Goal: Information Seeking & Learning: Learn about a topic

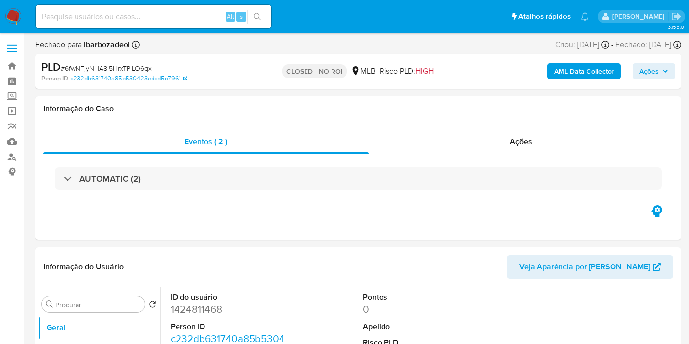
select select "10"
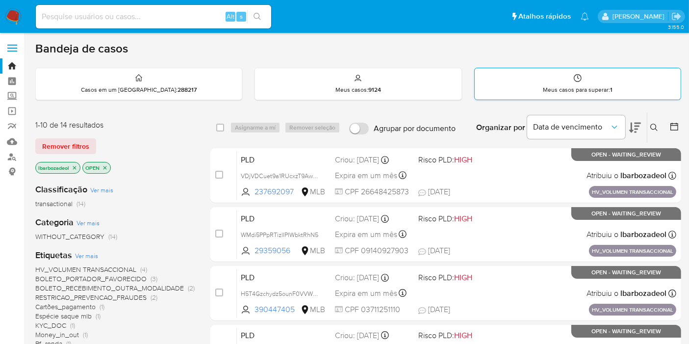
click at [579, 79] on icon at bounding box center [578, 78] width 8 height 8
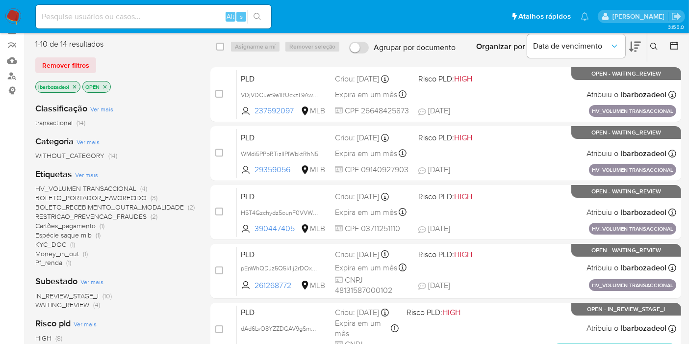
scroll to position [90, 0]
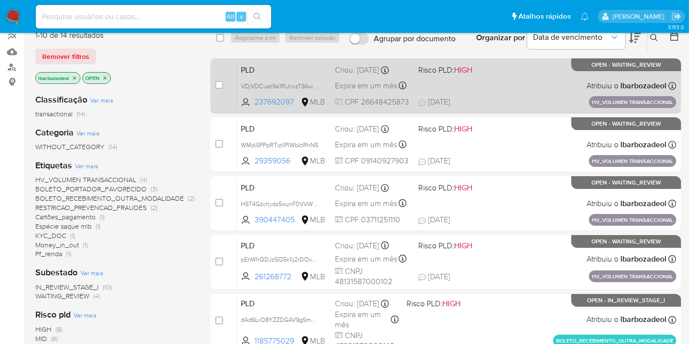
click at [501, 94] on div "PLD VDjVDCuet9a1RUcxzT9AwseN 237692097 MLB Risco PLD: HIGH Criou: 14/08/2025 Cr…" at bounding box center [456, 86] width 439 height 50
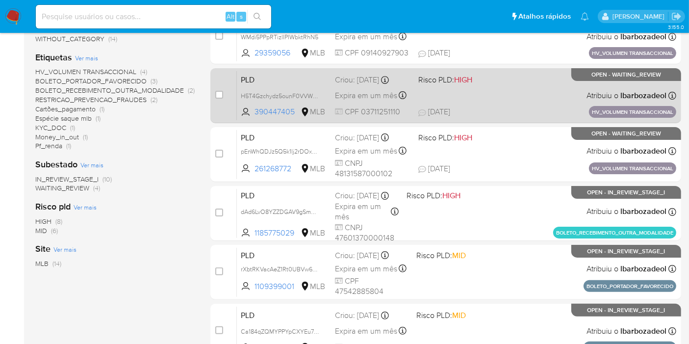
scroll to position [0, 0]
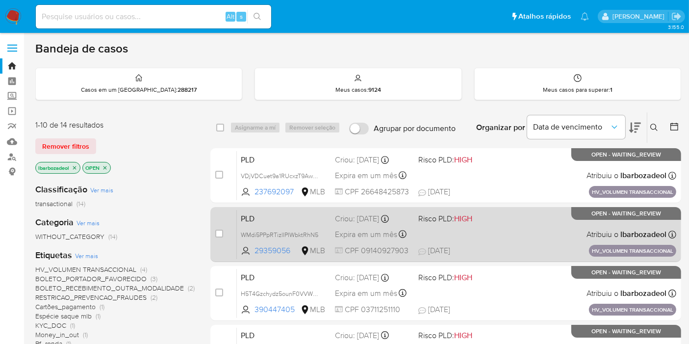
click at [515, 241] on div "PLD WMdi5PPpRTizlIPIWbktRhN5 29359056 MLB Risco PLD: HIGH Criou: 14/08/2025 Cri…" at bounding box center [456, 234] width 439 height 50
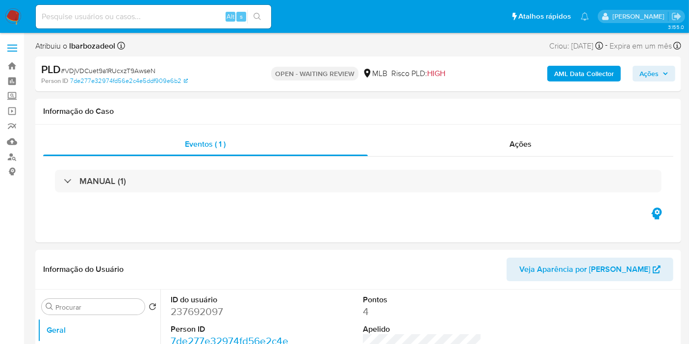
select select "10"
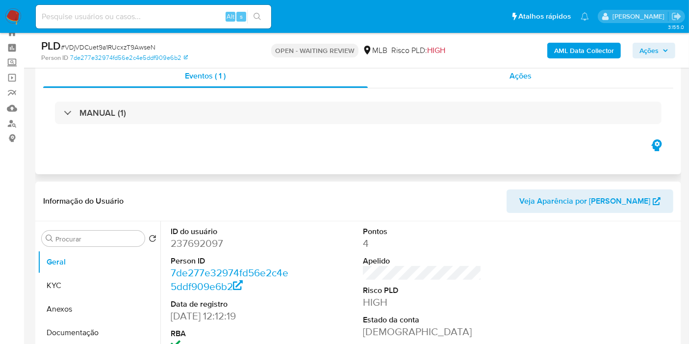
scroll to position [31, 0]
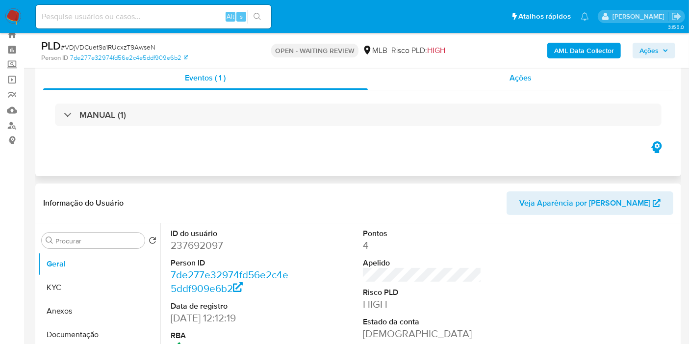
click at [489, 84] on div "Ações" at bounding box center [521, 78] width 306 height 24
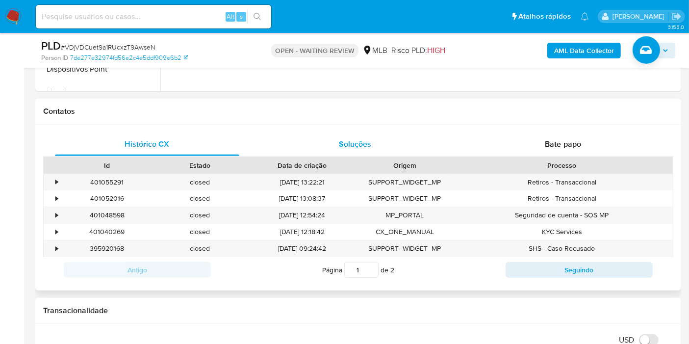
scroll to position [494, 0]
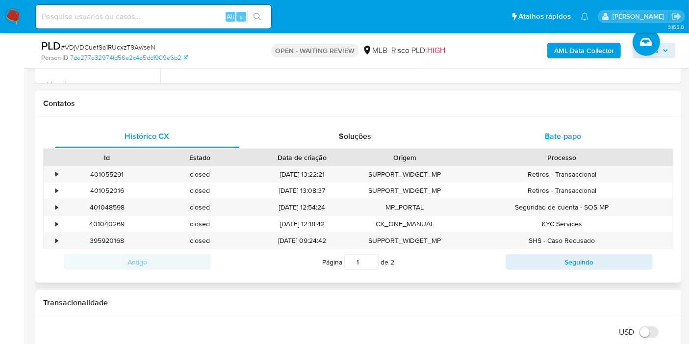
click at [525, 136] on div "Bate-papo" at bounding box center [563, 137] width 184 height 24
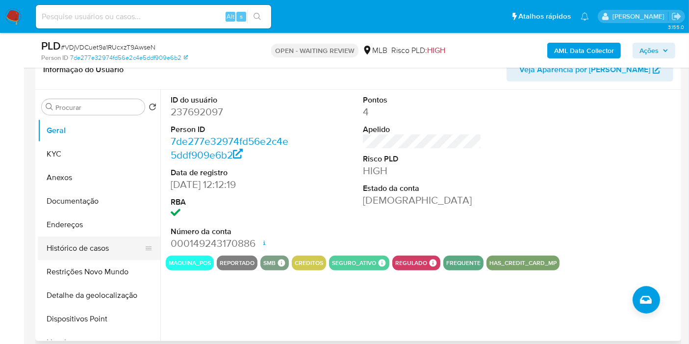
scroll to position [237, 0]
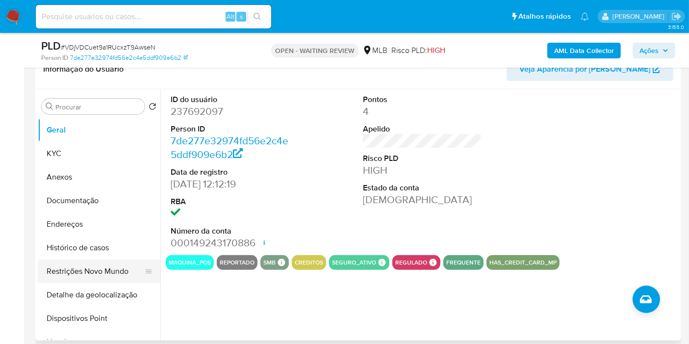
click at [92, 264] on button "Restrições Novo Mundo" at bounding box center [95, 271] width 115 height 24
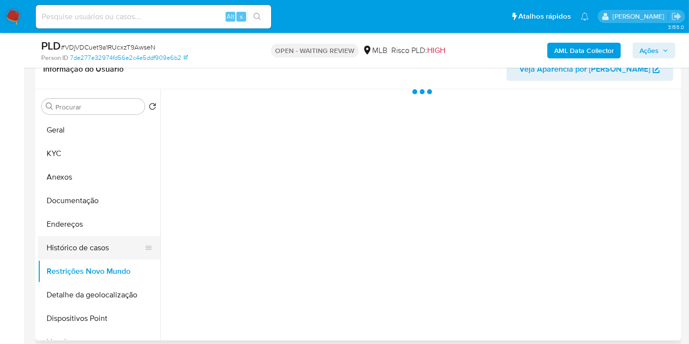
click at [95, 243] on button "Histórico de casos" at bounding box center [95, 248] width 115 height 24
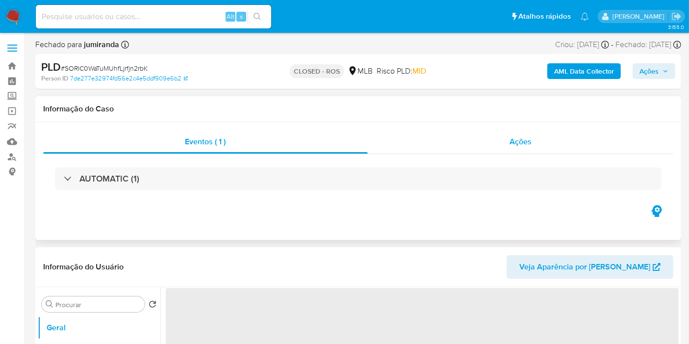
click at [540, 140] on div "Ações" at bounding box center [521, 142] width 306 height 24
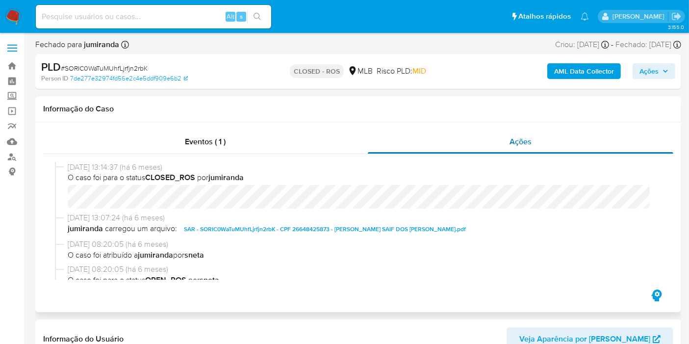
select select "10"
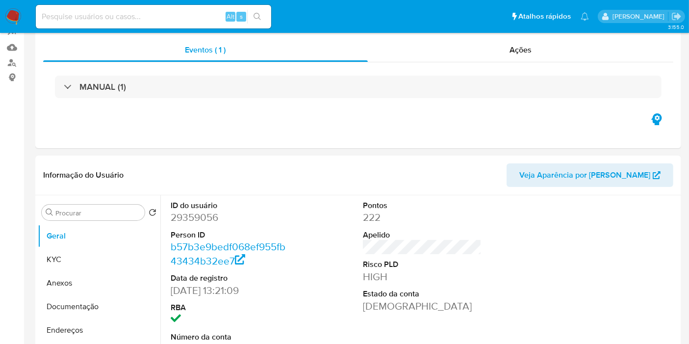
select select "10"
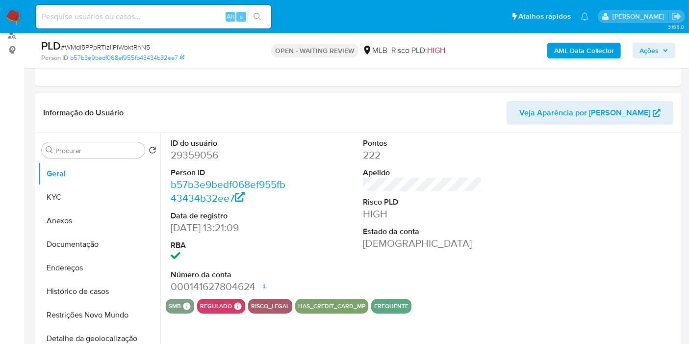
scroll to position [122, 0]
click at [90, 298] on button "Histórico de casos" at bounding box center [95, 291] width 115 height 24
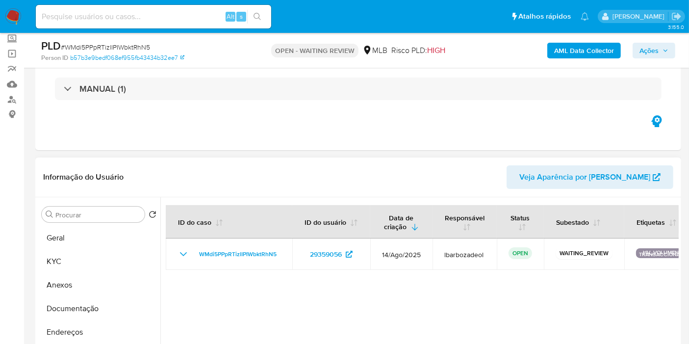
scroll to position [100, 0]
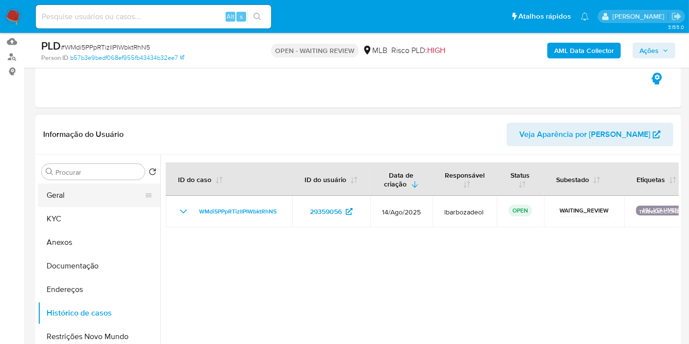
click at [79, 191] on button "Geral" at bounding box center [95, 195] width 115 height 24
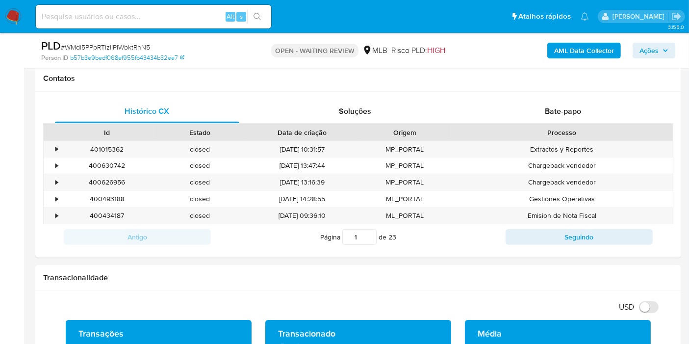
scroll to position [447, 0]
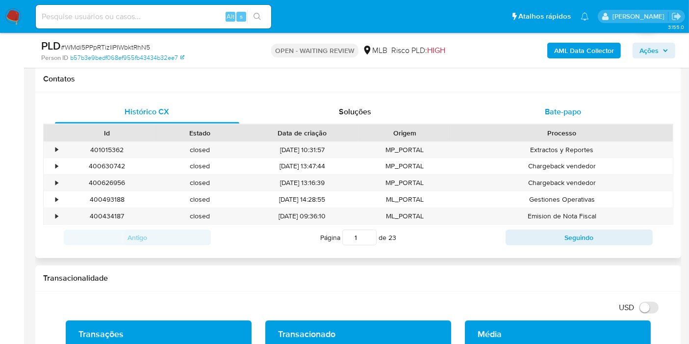
click at [578, 118] on div "Bate-papo" at bounding box center [563, 112] width 184 height 24
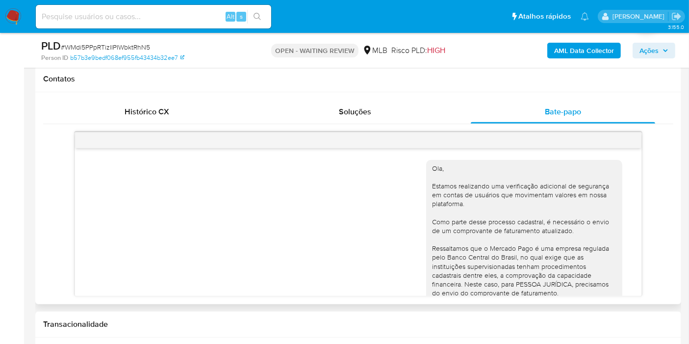
scroll to position [152, 0]
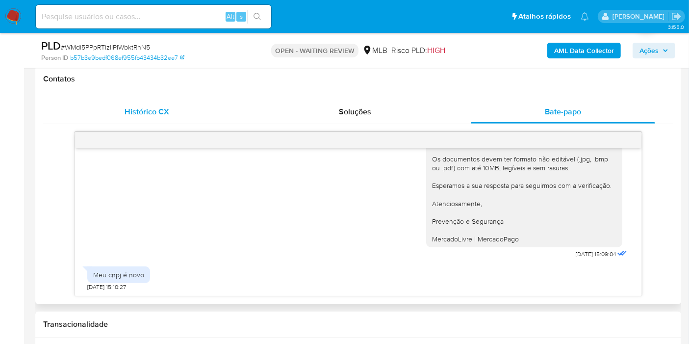
click at [167, 111] on span "Histórico CX" at bounding box center [147, 111] width 45 height 11
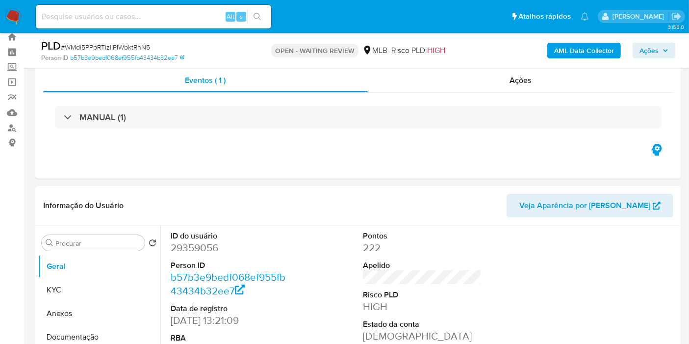
scroll to position [0, 0]
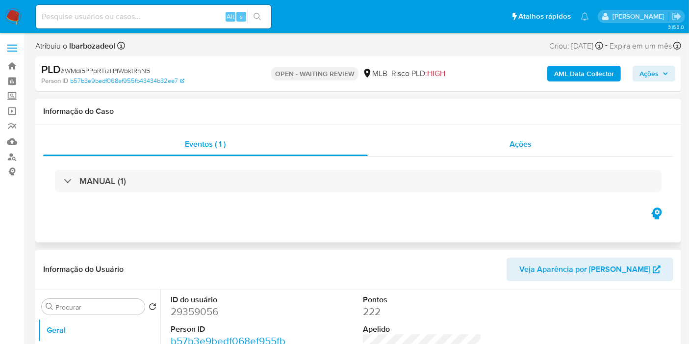
click at [475, 143] on div "Ações" at bounding box center [521, 144] width 306 height 24
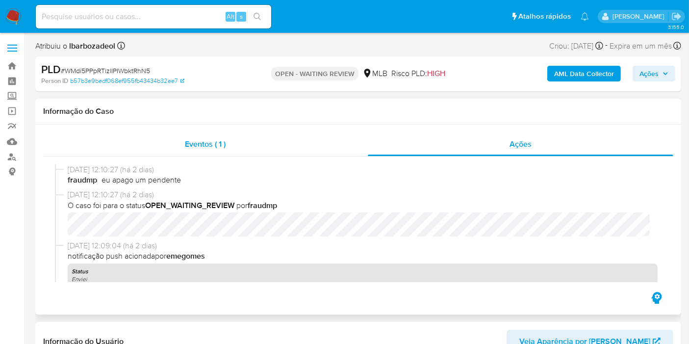
click at [281, 147] on div "Eventos ( 1 )" at bounding box center [205, 144] width 325 height 24
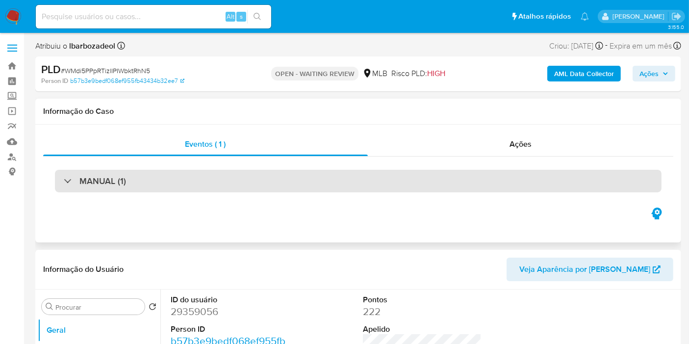
click at [323, 181] on div "MANUAL (1)" at bounding box center [358, 181] width 607 height 23
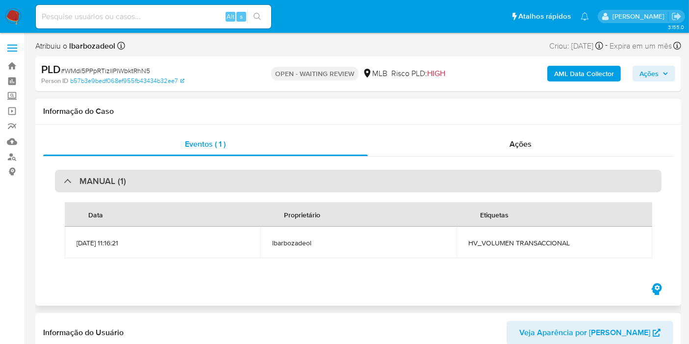
click at [323, 181] on div "MANUAL (1)" at bounding box center [358, 181] width 607 height 23
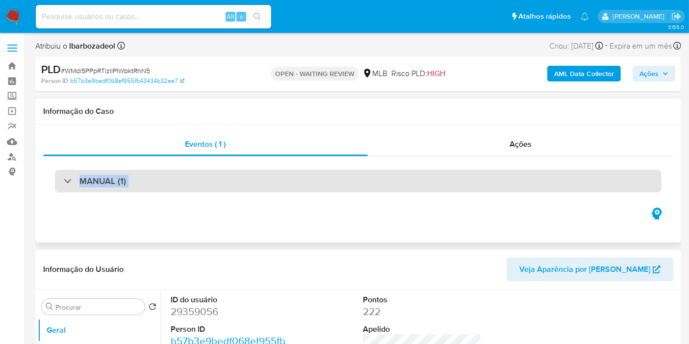
click at [323, 181] on div "MANUAL (1)" at bounding box center [358, 181] width 607 height 23
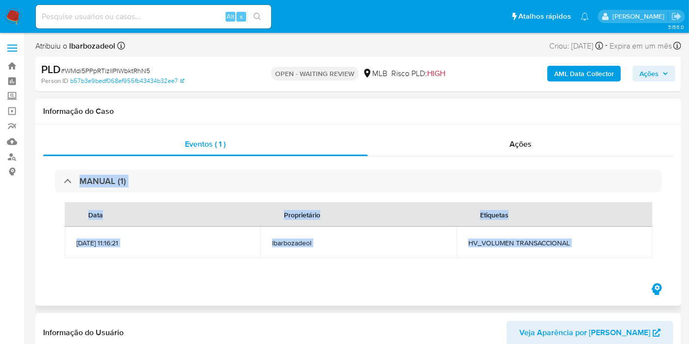
click at [492, 243] on span "HV_VOLUMEN TRANSACCIONAL" at bounding box center [554, 242] width 172 height 9
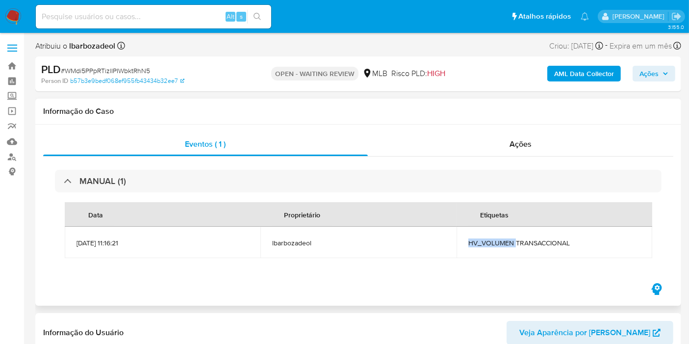
click at [492, 243] on span "HV_VOLUMEN TRANSACCIONAL" at bounding box center [554, 242] width 172 height 9
click at [664, 75] on icon "button" at bounding box center [665, 74] width 6 height 6
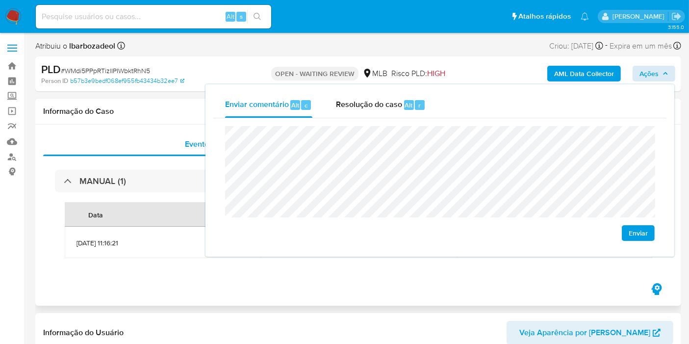
click at [146, 105] on div "Informação do Caso" at bounding box center [358, 112] width 646 height 26
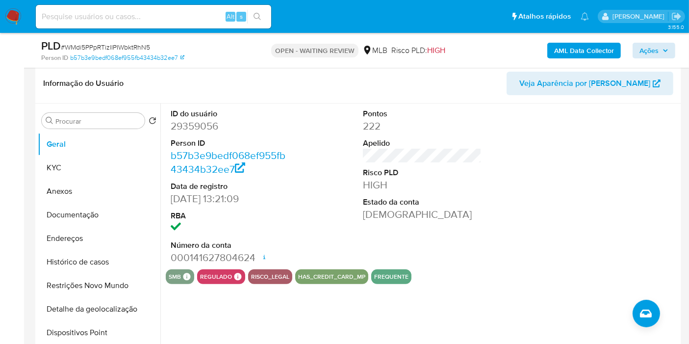
scroll to position [214, 0]
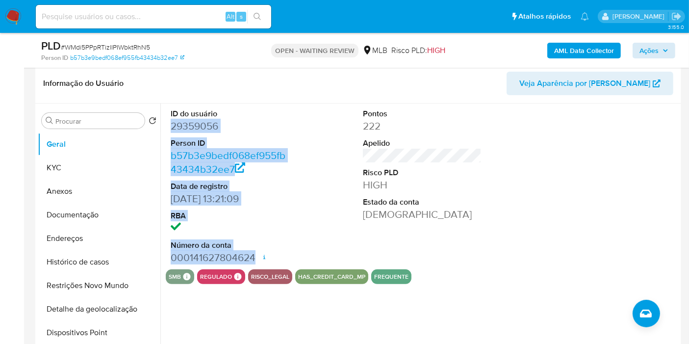
drag, startPoint x: 166, startPoint y: 125, endPoint x: 259, endPoint y: 262, distance: 165.6
click at [259, 262] on div "ID do usuário 29359056 Person ID b57b3e9bedf068ef955fb43434b32ee7 Data de regis…" at bounding box center [230, 186] width 128 height 166
copy dl "29359056 Person ID b57b3e9bedf068ef955fb43434b32ee7 Data de registro 10/06/2010…"
click at [645, 51] on span "Ações" at bounding box center [648, 51] width 19 height 16
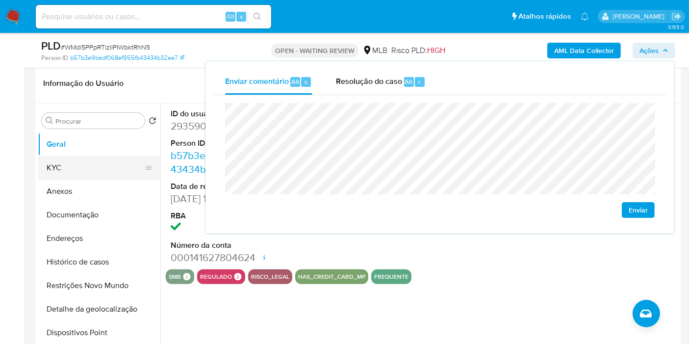
click at [101, 159] on button "KYC" at bounding box center [95, 168] width 115 height 24
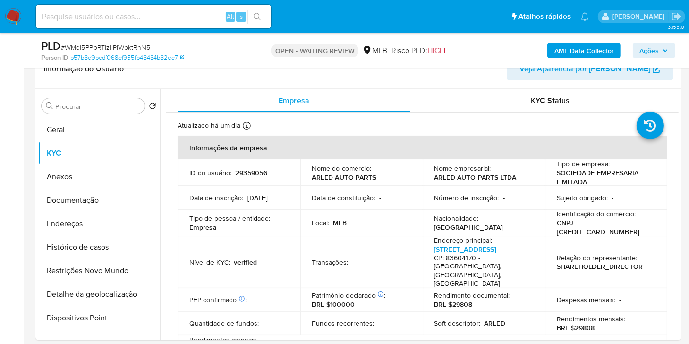
scroll to position [233, 0]
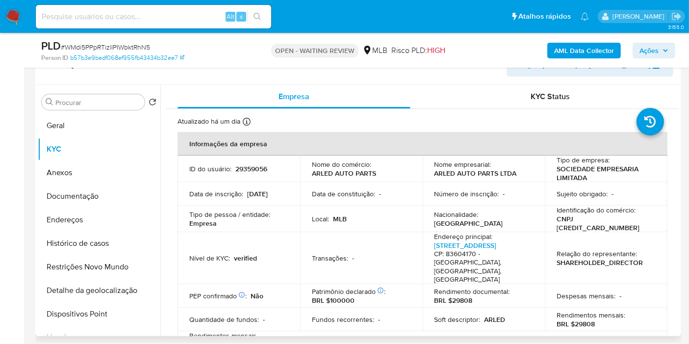
click at [592, 218] on p "CNPJ 61331379000107" at bounding box center [604, 223] width 95 height 18
copy p "61331379000107"
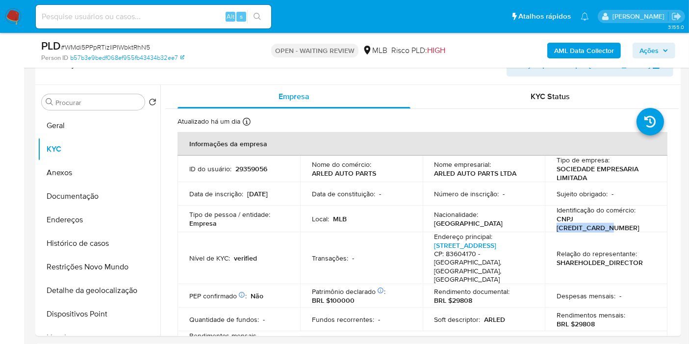
click at [643, 53] on span "Ações" at bounding box center [648, 51] width 19 height 16
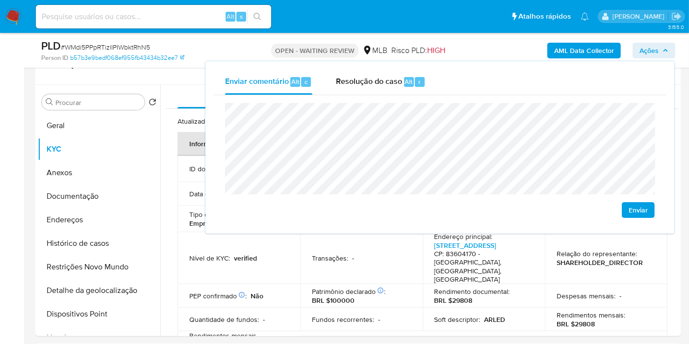
click at [0, 0] on lt-span "econômica" at bounding box center [0, 0] width 0 height 0
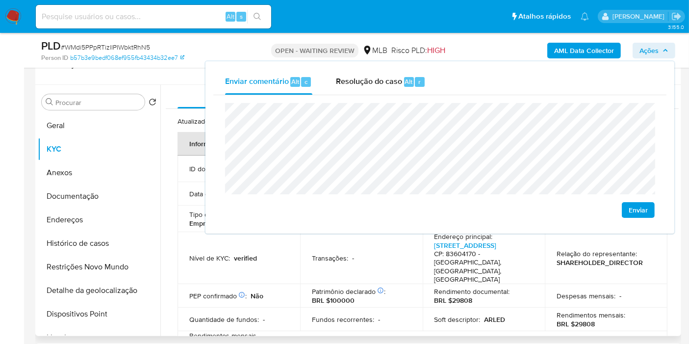
click at [324, 296] on p "BRL $100000" at bounding box center [333, 300] width 43 height 9
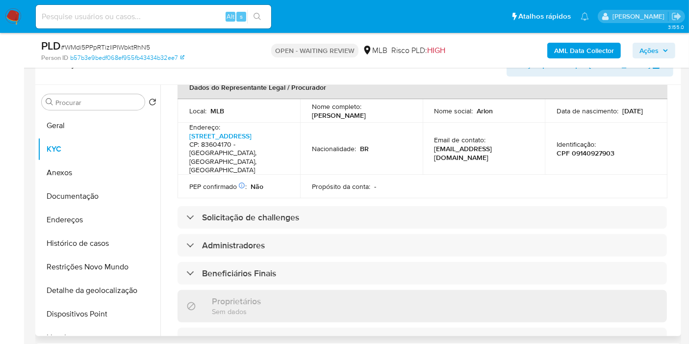
scroll to position [331, 0]
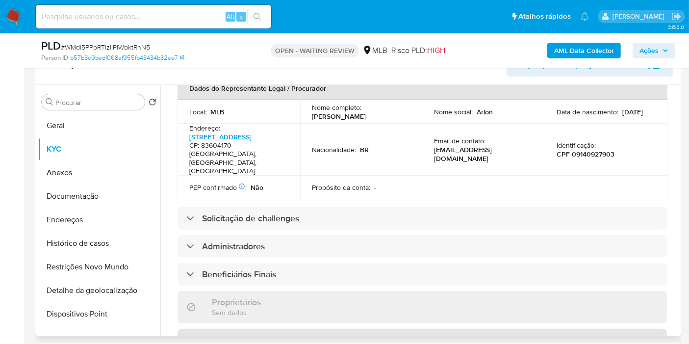
click at [315, 329] on div "Representantes Legais" at bounding box center [422, 340] width 489 height 23
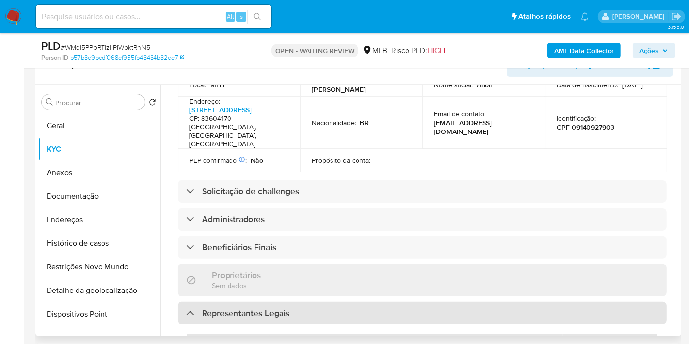
scroll to position [342, 0]
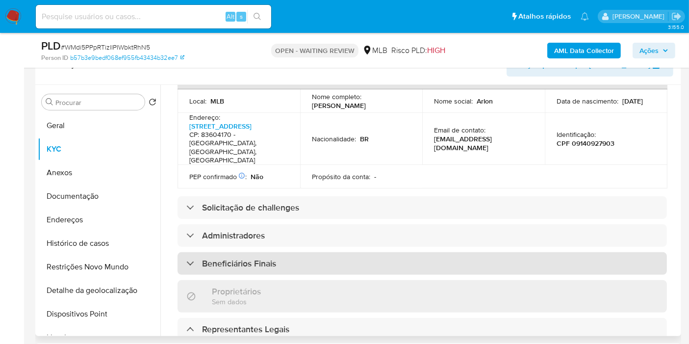
click at [343, 252] on div "Beneficiários Finais" at bounding box center [422, 263] width 489 height 23
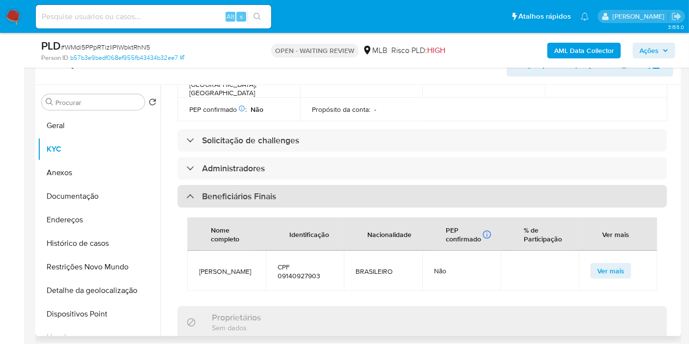
scroll to position [409, 0]
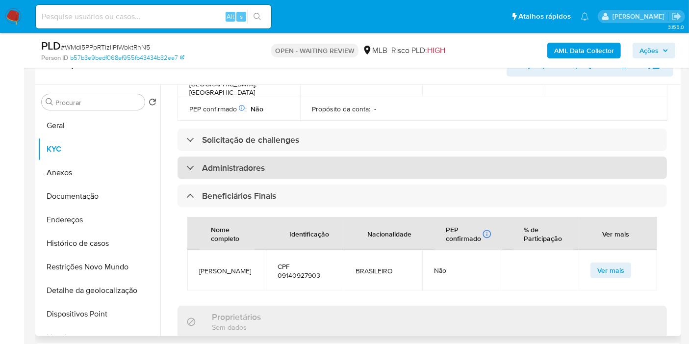
click at [310, 156] on div "Administradores" at bounding box center [422, 167] width 489 height 23
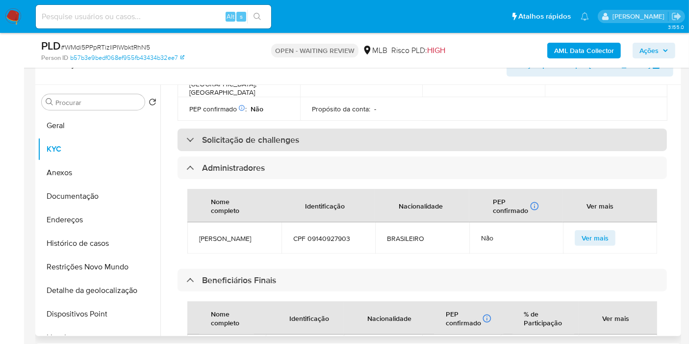
click at [302, 128] on div "Solicitação de challenges" at bounding box center [422, 139] width 489 height 23
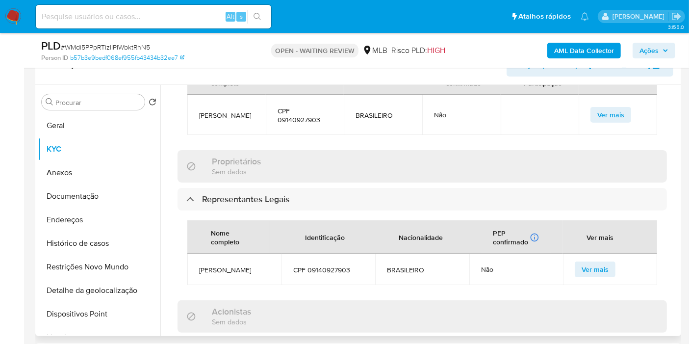
scroll to position [733, 0]
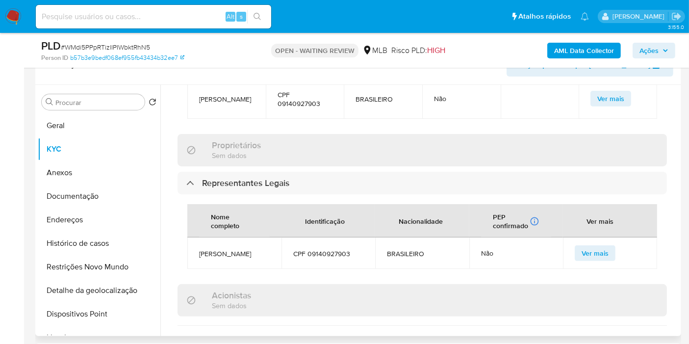
click at [339, 249] on span "CPF 09140927903" at bounding box center [328, 253] width 71 height 9
copy span "09140927903"
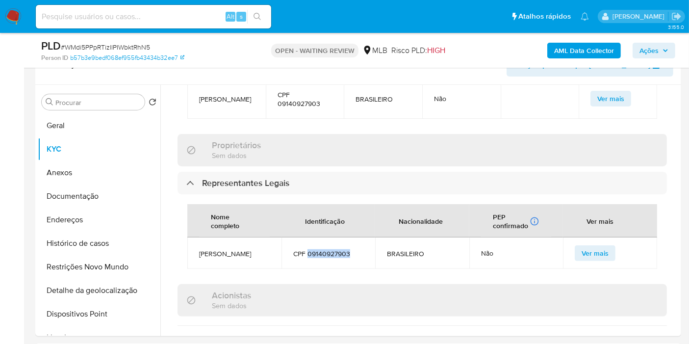
drag, startPoint x: 654, startPoint y: 52, endPoint x: 647, endPoint y: 59, distance: 10.4
click at [653, 52] on span "Ações" at bounding box center [648, 51] width 19 height 16
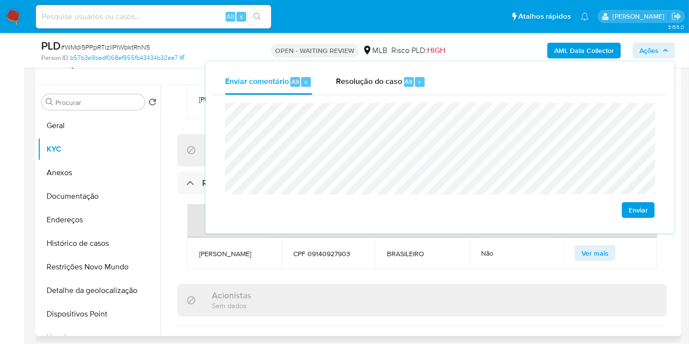
click at [261, 285] on div "Acionistas Sem dados" at bounding box center [422, 300] width 489 height 32
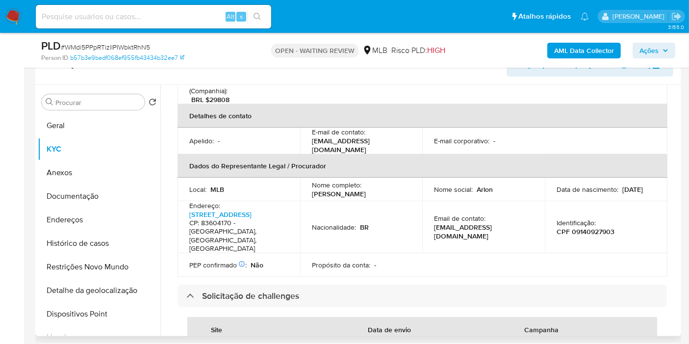
scroll to position [254, 0]
drag, startPoint x: 641, startPoint y: 49, endPoint x: 631, endPoint y: 55, distance: 12.1
click at [641, 49] on span "Ações" at bounding box center [648, 51] width 19 height 16
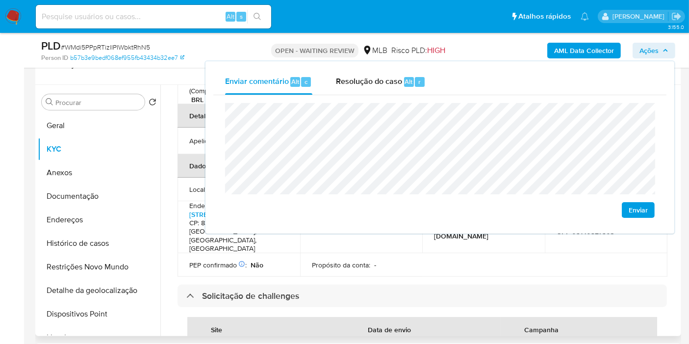
click at [457, 238] on table "Informações da empresa ID do usuário : 29359056 Nome do comércio : ARLED AUTO P…" at bounding box center [423, 77] width 490 height 398
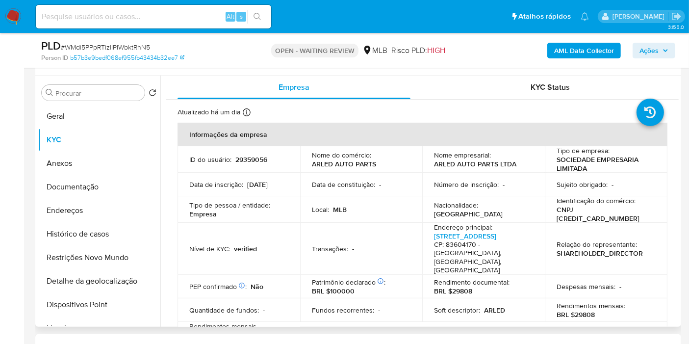
scroll to position [242, 0]
drag, startPoint x: 573, startPoint y: 296, endPoint x: 594, endPoint y: 297, distance: 21.6
click at [594, 302] on div "Rendimentos mensais : BRL $29808" at bounding box center [606, 311] width 99 height 18
copy p "29808"
click at [656, 43] on div "AML Data Collector Ações" at bounding box center [570, 50] width 209 height 23
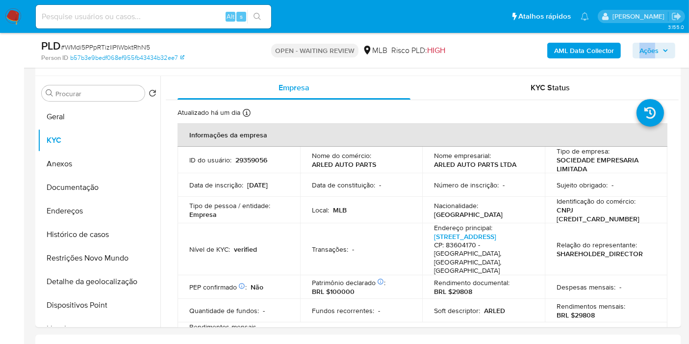
click at [655, 49] on span "Ações" at bounding box center [648, 51] width 19 height 16
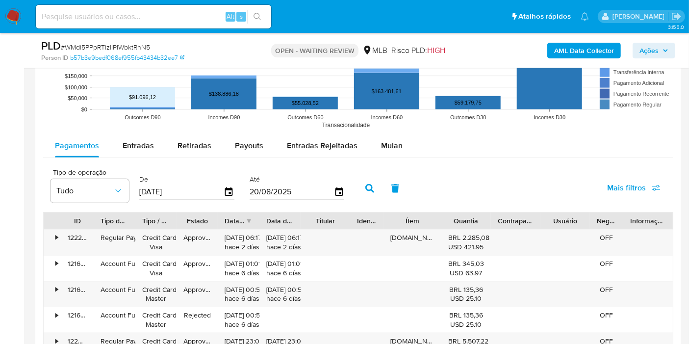
scroll to position [1071, 0]
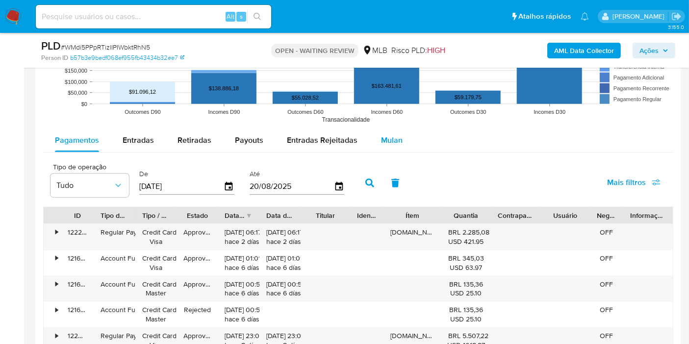
click at [398, 143] on span "Mulan" at bounding box center [392, 139] width 22 height 11
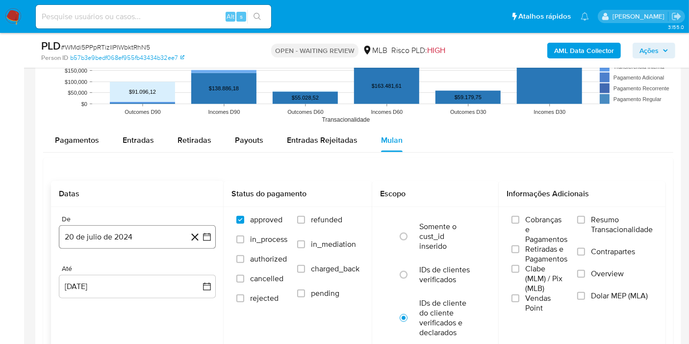
click at [84, 234] on button "20 de julio de 2024" at bounding box center [137, 237] width 157 height 24
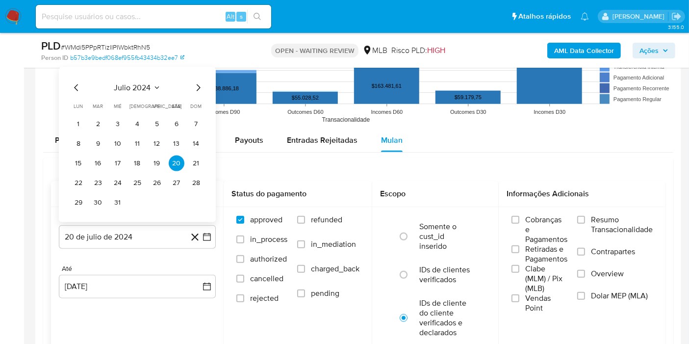
click at [144, 87] on span "julio 2024" at bounding box center [132, 88] width 37 height 10
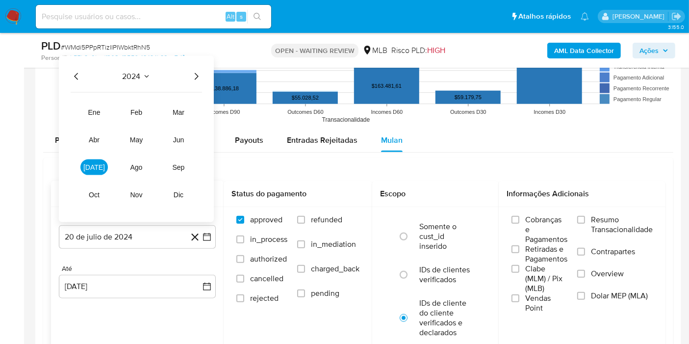
drag, startPoint x: 197, startPoint y: 74, endPoint x: 182, endPoint y: 100, distance: 30.5
click at [197, 74] on icon "Año siguiente" at bounding box center [196, 77] width 12 height 12
click at [94, 163] on span "jul" at bounding box center [94, 167] width 22 height 8
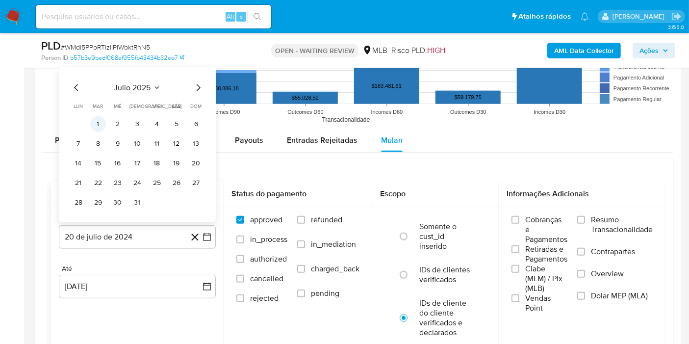
click at [102, 123] on button "1" at bounding box center [98, 124] width 16 height 16
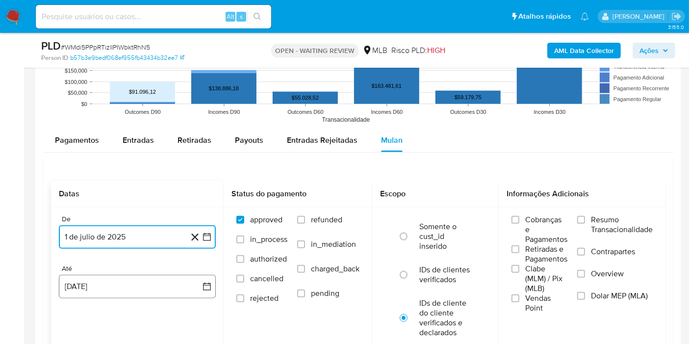
click at [146, 279] on button "20 de agosto de 2025" at bounding box center [137, 287] width 157 height 24
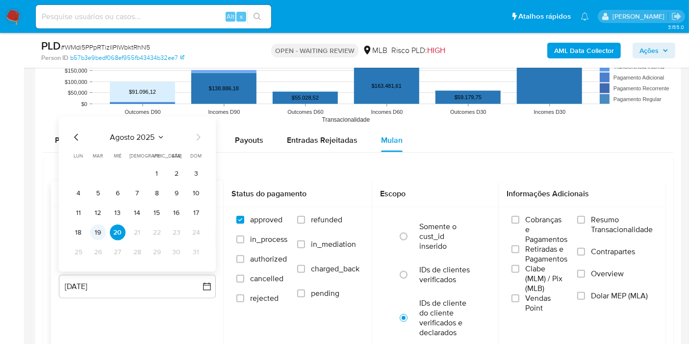
click at [101, 230] on button "19" at bounding box center [98, 233] width 16 height 16
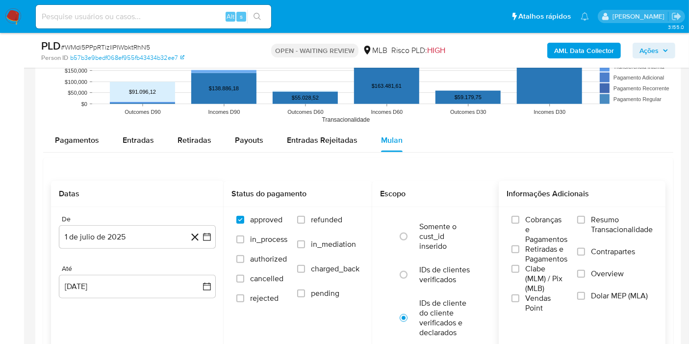
click at [595, 223] on span "Resumo Transacionalidade" at bounding box center [622, 225] width 62 height 20
click at [585, 223] on input "Resumo Transacionalidade" at bounding box center [581, 220] width 8 height 8
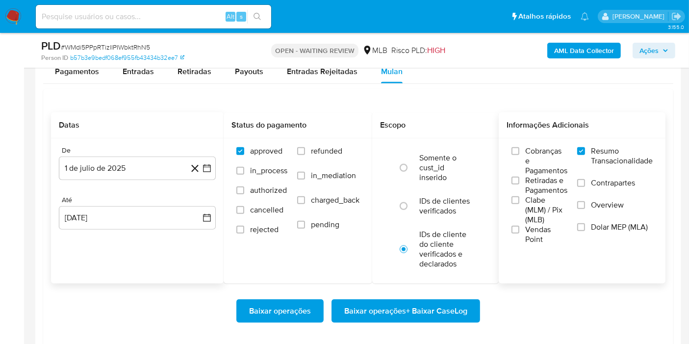
scroll to position [1140, 0]
click at [445, 306] on span "Baixar operações + Baixar CaseLog" at bounding box center [405, 311] width 123 height 22
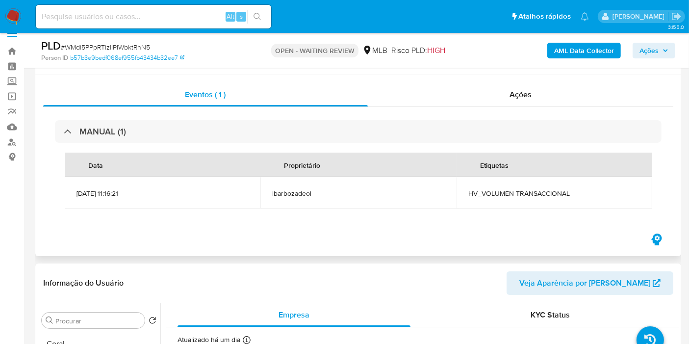
scroll to position [37, 0]
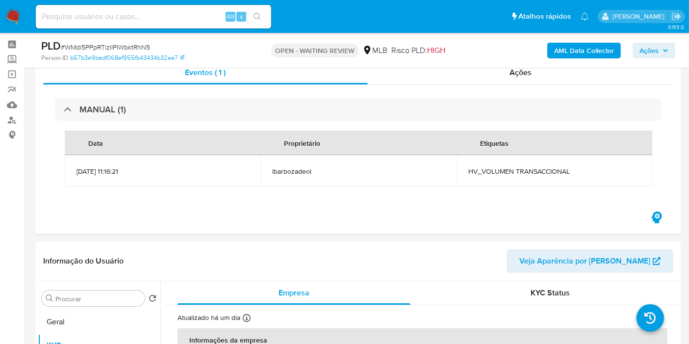
click at [644, 51] on span "Ações" at bounding box center [648, 51] width 19 height 16
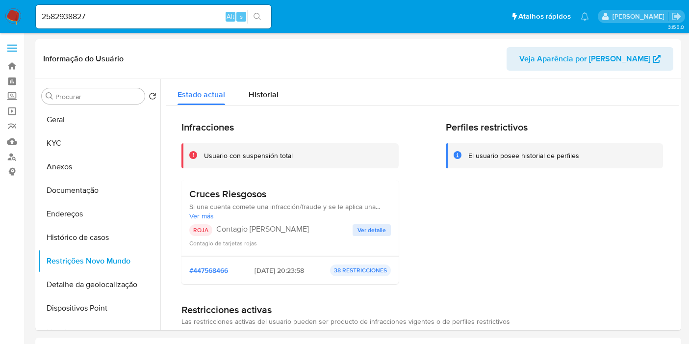
select select "10"
click at [120, 12] on input "2582938827" at bounding box center [153, 16] width 235 height 13
paste input "010000514"
type input "2010000514"
click at [263, 16] on button "search-icon" at bounding box center [257, 17] width 20 height 14
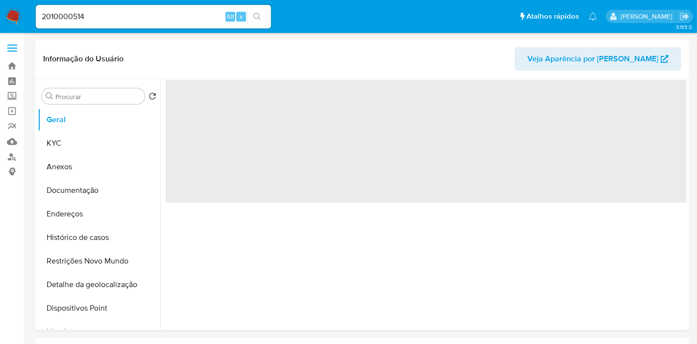
select select "10"
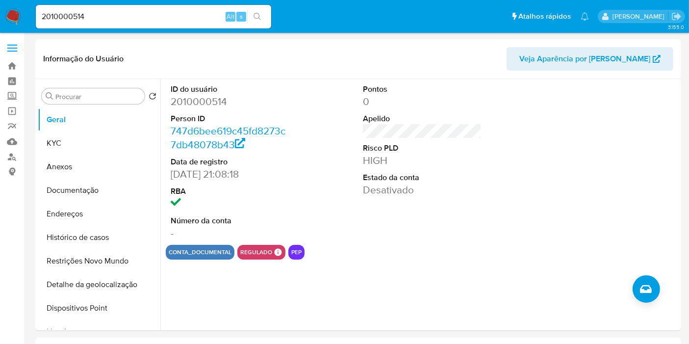
drag, startPoint x: 368, startPoint y: 79, endPoint x: 174, endPoint y: 16, distance: 204.4
click at [174, 16] on input "2010000514" at bounding box center [153, 16] width 235 height 13
click at [254, 13] on icon "search-icon" at bounding box center [258, 17] width 8 height 8
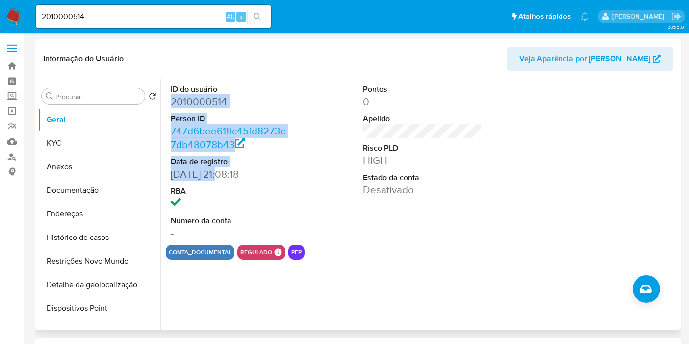
drag, startPoint x: 169, startPoint y: 102, endPoint x: 326, endPoint y: 157, distance: 166.1
click at [222, 174] on div "ID do usuário 2010000514 Person ID 747d6bee619c45fd8273c7db48078b43 Data de reg…" at bounding box center [230, 162] width 128 height 166
copy dl "2010000514 Person ID 747d6bee619c45fd8273c7db48078b43 Data de registro 26/09/20…"
drag, startPoint x: 65, startPoint y: 143, endPoint x: 126, endPoint y: 151, distance: 61.9
click at [65, 143] on button "KYC" at bounding box center [95, 143] width 115 height 24
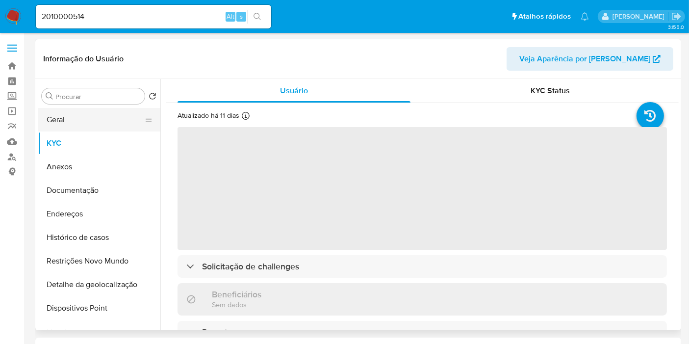
click at [106, 116] on button "Geral" at bounding box center [95, 120] width 115 height 24
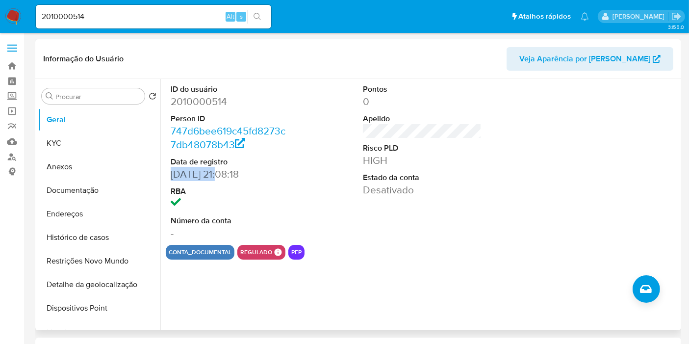
drag, startPoint x: 226, startPoint y: 173, endPoint x: 171, endPoint y: 174, distance: 54.9
click at [171, 174] on dd "26/09/2024 21:08:18" at bounding box center [230, 174] width 119 height 14
copy dd "26/09/2024"
click at [78, 143] on button "KYC" at bounding box center [95, 143] width 115 height 24
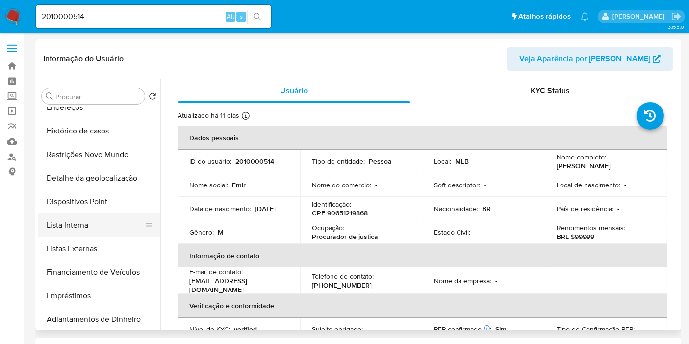
scroll to position [106, 0]
click at [105, 221] on button "Lista Interna" at bounding box center [95, 225] width 115 height 24
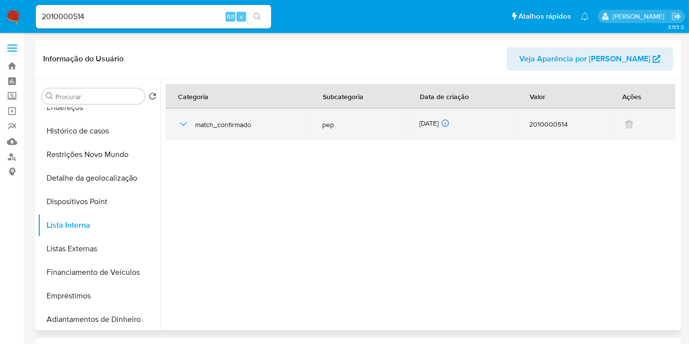
click at [433, 123] on div "05/08/2025 05/08/2025 07:19:13" at bounding box center [462, 124] width 86 height 11
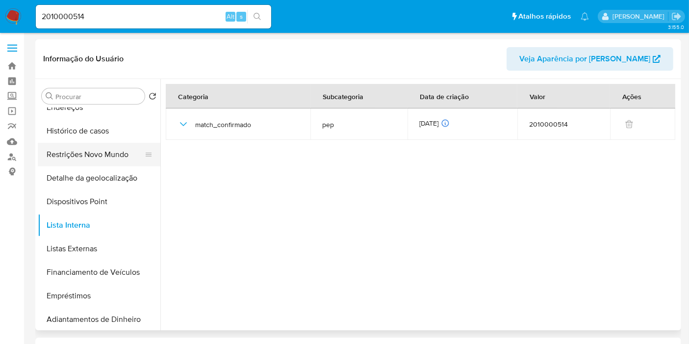
scroll to position [0, 0]
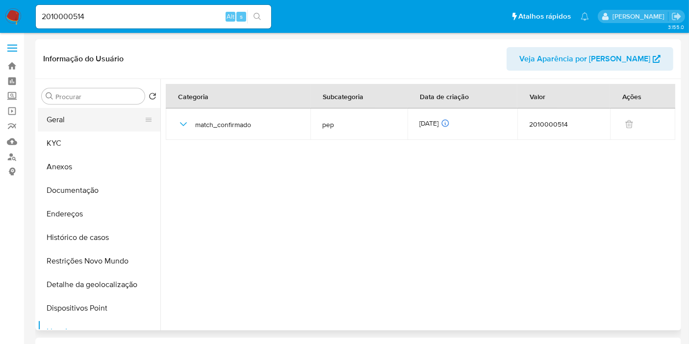
click at [102, 124] on button "Geral" at bounding box center [95, 120] width 115 height 24
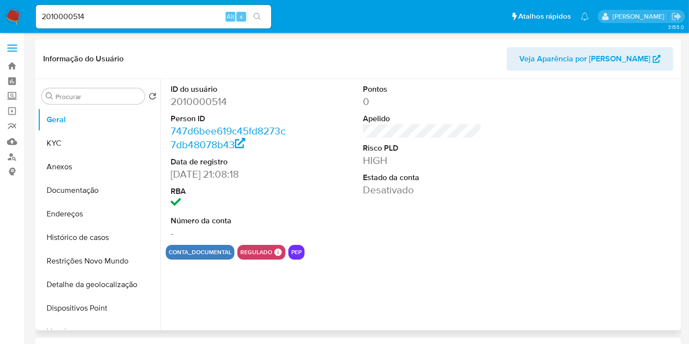
click at [213, 103] on dd "2010000514" at bounding box center [230, 102] width 119 height 14
copy dd "2010000514"
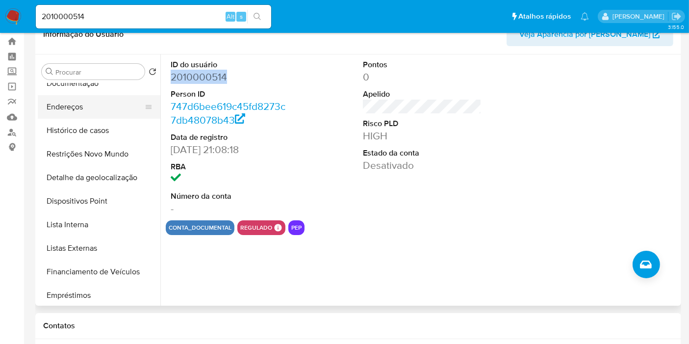
scroll to position [84, 0]
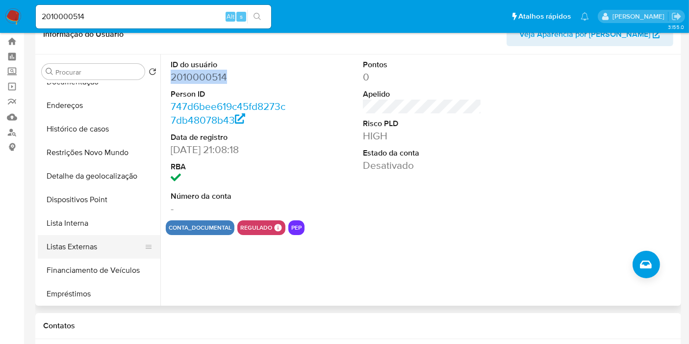
click at [87, 246] on button "Listas Externas" at bounding box center [95, 247] width 115 height 24
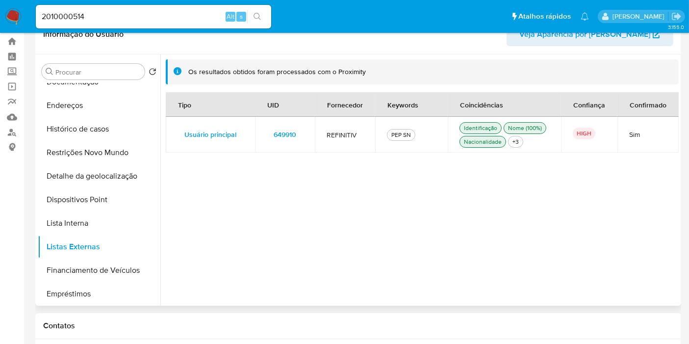
click at [285, 135] on span "649910" at bounding box center [285, 134] width 23 height 14
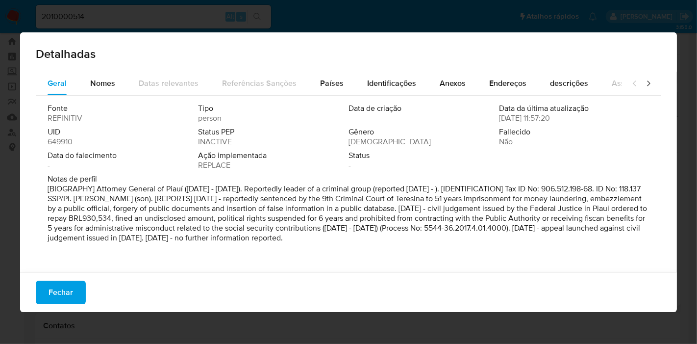
click at [67, 139] on span "649910" at bounding box center [60, 142] width 25 height 10
click at [78, 294] on button "Fechar" at bounding box center [61, 292] width 50 height 24
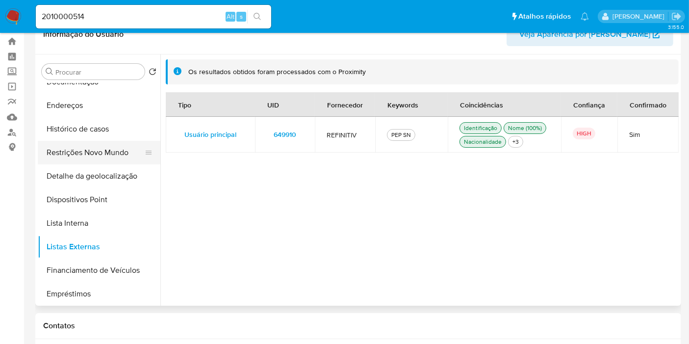
scroll to position [0, 0]
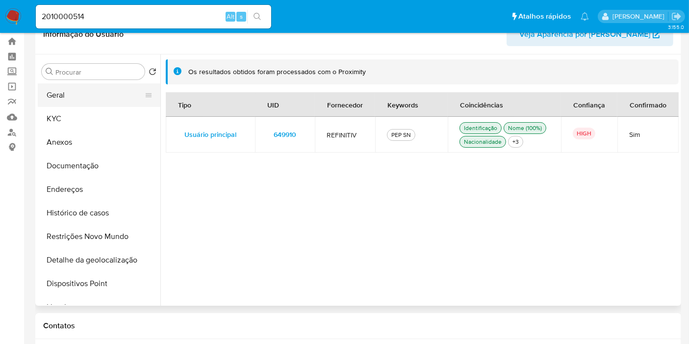
drag, startPoint x: 88, startPoint y: 94, endPoint x: 101, endPoint y: 101, distance: 13.8
click at [88, 94] on button "Geral" at bounding box center [95, 95] width 115 height 24
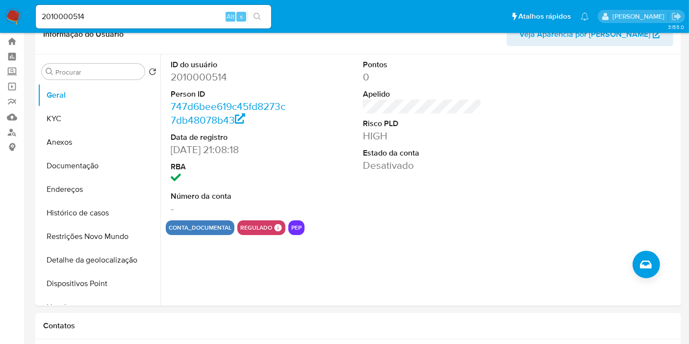
click at [669, 79] on div at bounding box center [615, 137] width 128 height 166
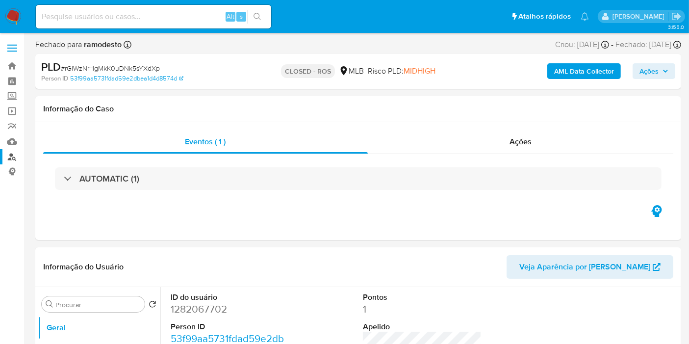
select select "10"
click at [12, 155] on link "Localizador de pessoas" at bounding box center [58, 156] width 117 height 15
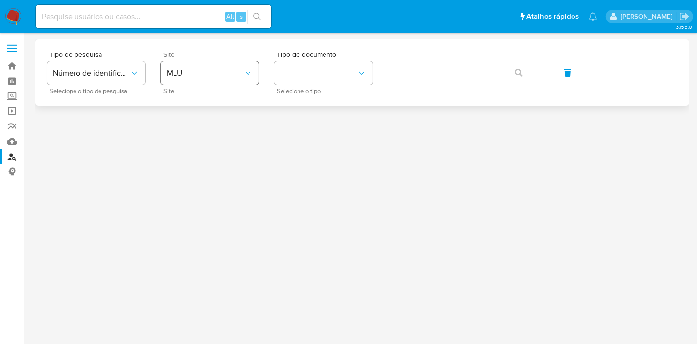
drag, startPoint x: 214, startPoint y: 58, endPoint x: 212, endPoint y: 70, distance: 11.9
click at [214, 58] on div "Site MLU Site" at bounding box center [210, 72] width 98 height 43
click at [212, 70] on span "MLU" at bounding box center [205, 73] width 76 height 10
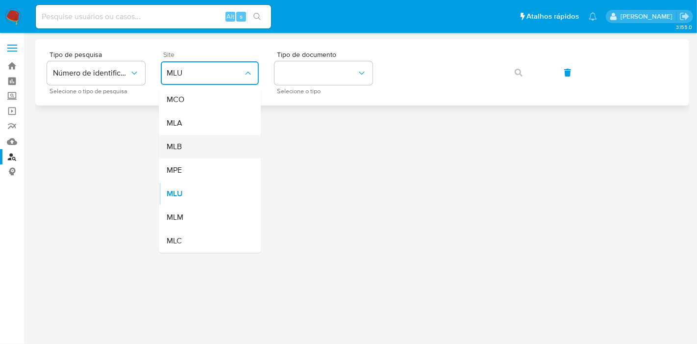
click at [206, 146] on div "MLB" at bounding box center [207, 147] width 80 height 24
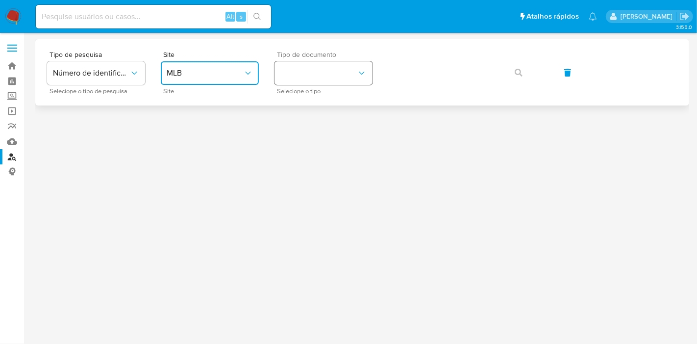
click at [316, 66] on button "identificationType" at bounding box center [324, 73] width 98 height 24
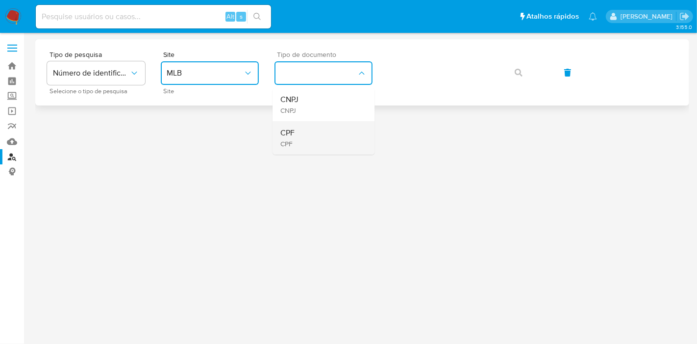
click at [306, 133] on div "CPF CPF" at bounding box center [320, 137] width 80 height 33
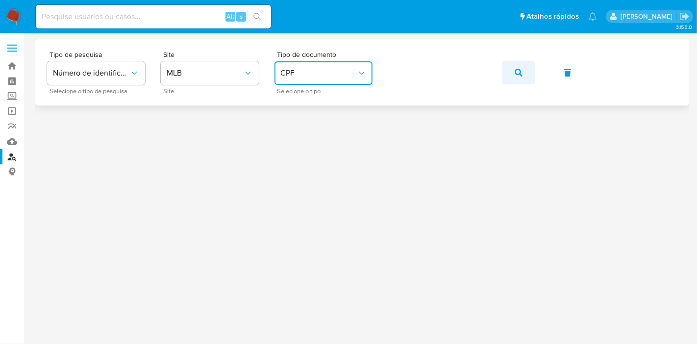
click at [520, 69] on icon "button" at bounding box center [519, 73] width 8 height 8
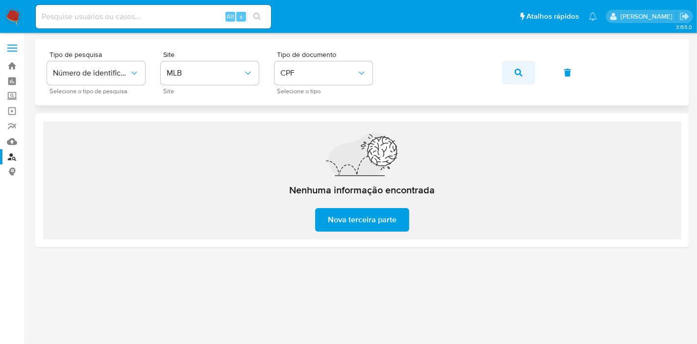
click at [520, 66] on span "button" at bounding box center [519, 73] width 8 height 22
click at [53, 18] on input at bounding box center [153, 16] width 235 height 13
paste input "1969255223"
type input "1969255223"
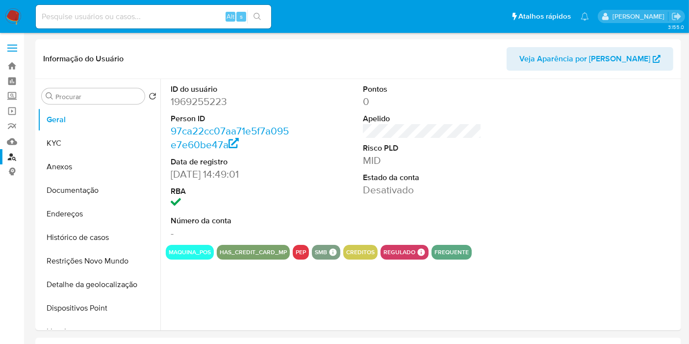
select select "10"
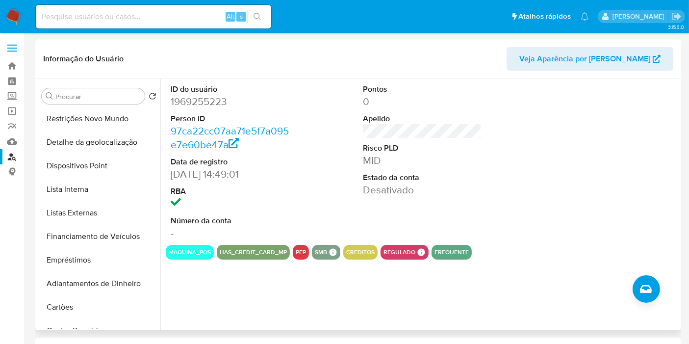
scroll to position [145, 0]
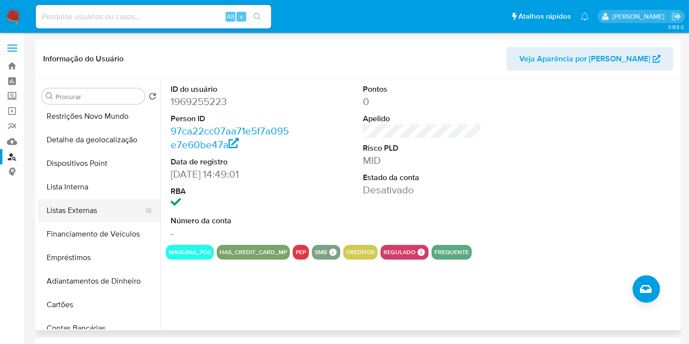
click at [107, 212] on button "Listas Externas" at bounding box center [95, 211] width 115 height 24
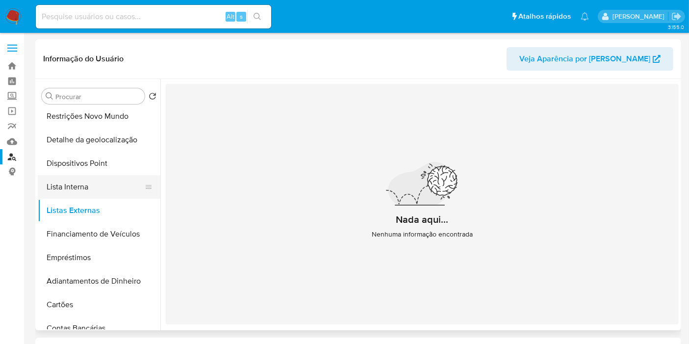
click at [73, 190] on button "Lista Interna" at bounding box center [95, 187] width 115 height 24
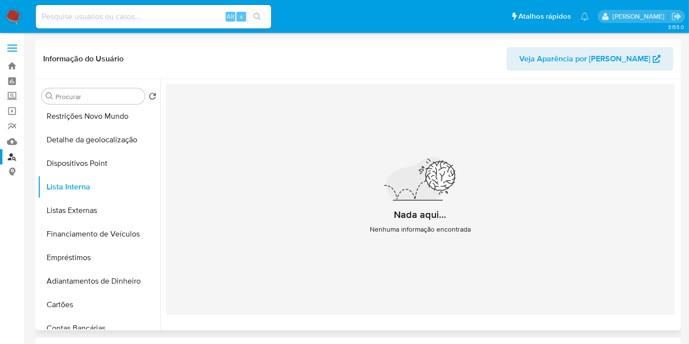
scroll to position [0, 0]
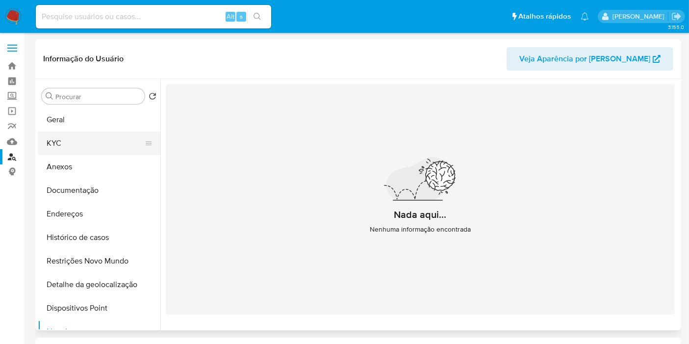
click at [93, 149] on button "KYC" at bounding box center [95, 143] width 115 height 24
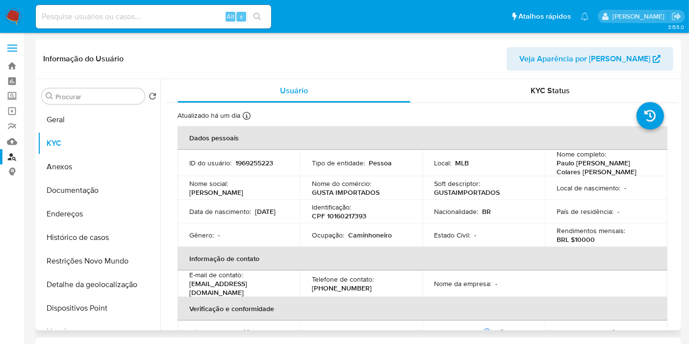
click at [258, 162] on p "1969255223" at bounding box center [254, 162] width 38 height 9
copy p "1969255223"
click at [338, 214] on p "CPF 10160217393" at bounding box center [339, 215] width 54 height 9
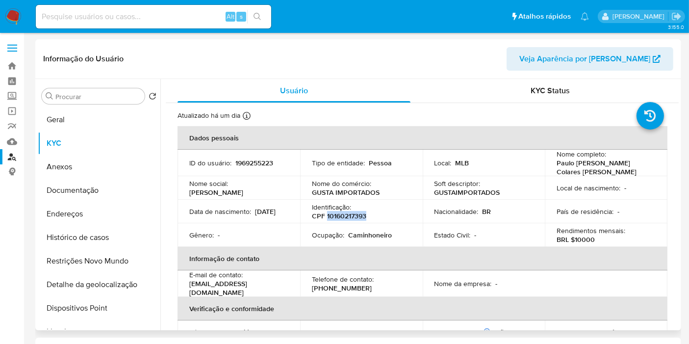
copy p "10160217393"
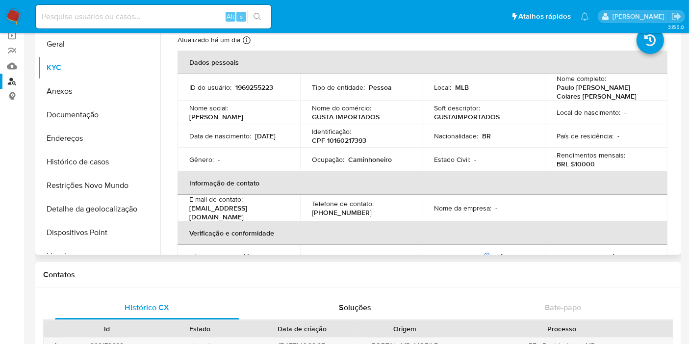
scroll to position [74, 0]
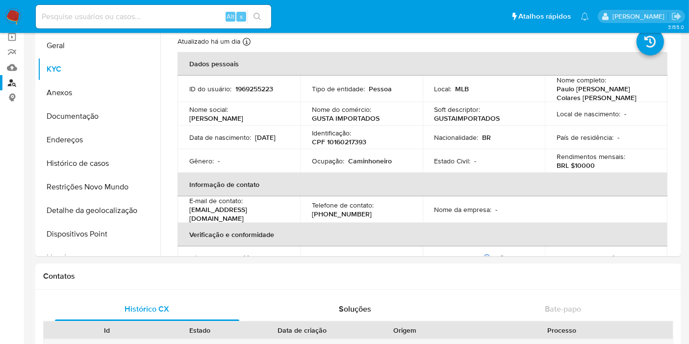
click at [559, 93] on p "Paulo Gustavo Colares da Silva" at bounding box center [604, 93] width 95 height 18
copy div "Nome completo : Paulo Gustavo Colares da Silva"
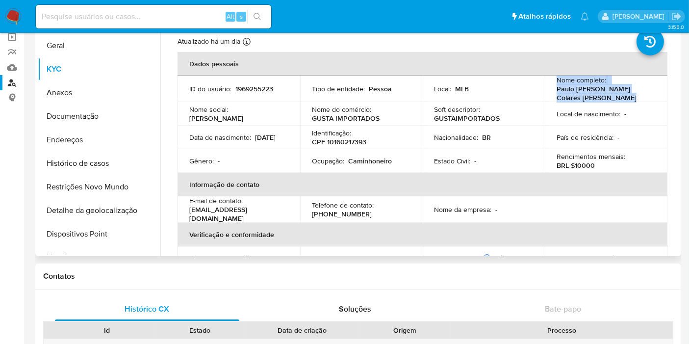
click at [578, 97] on p "Paulo Gustavo Colares da Silva" at bounding box center [604, 93] width 95 height 18
drag, startPoint x: 553, startPoint y: 88, endPoint x: 571, endPoint y: 96, distance: 19.6
click at [571, 96] on td "Nome completo : Paulo Gustavo Colares da Silva" at bounding box center [606, 89] width 123 height 26
copy p "Paulo Gustavo Colares da Silva"
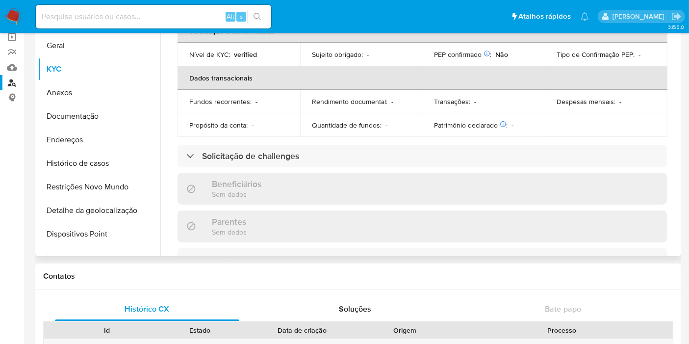
scroll to position [0, 0]
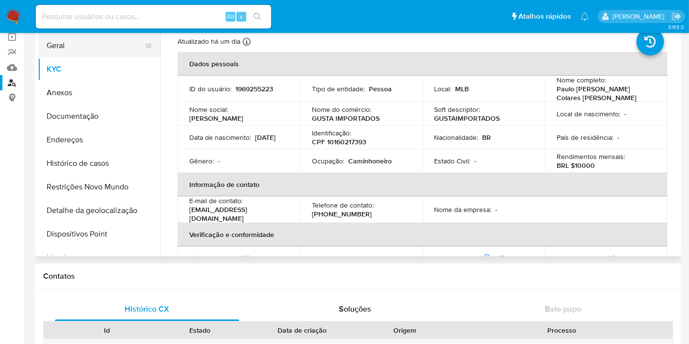
click at [76, 52] on button "Geral" at bounding box center [95, 46] width 115 height 24
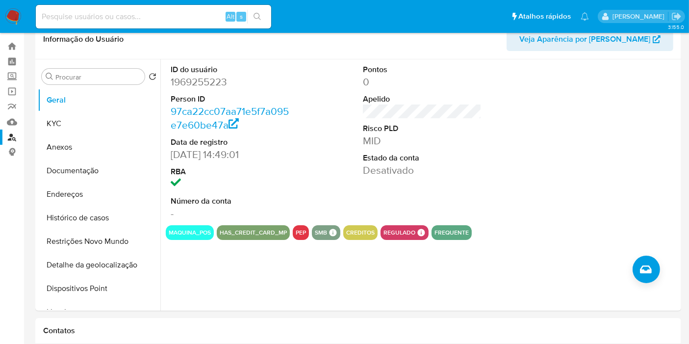
scroll to position [7, 0]
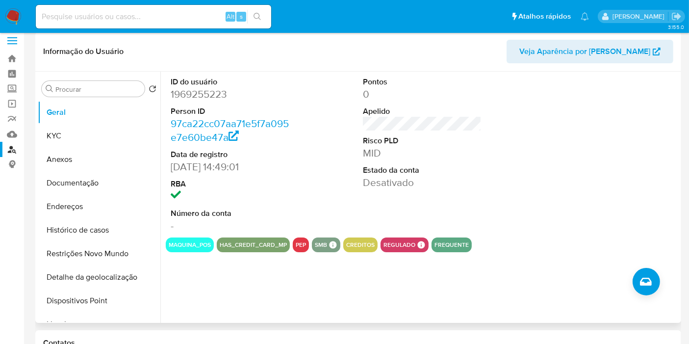
click at [657, 169] on div at bounding box center [615, 155] width 128 height 166
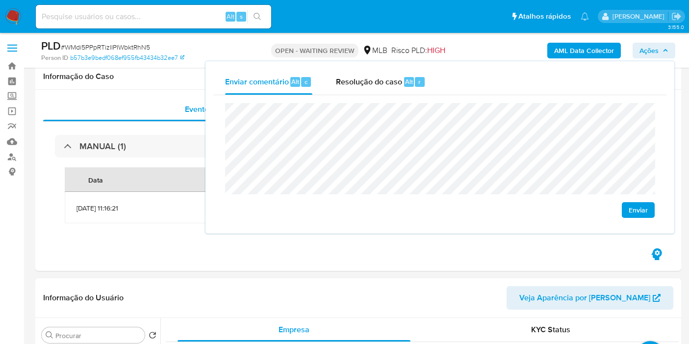
scroll to position [37, 0]
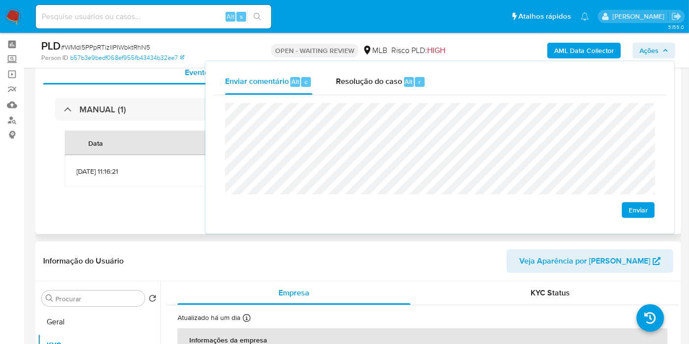
click at [134, 203] on div "MANUAL (1) Data Proprietário Etiquetas [DATE] 11:16:21 lbarbozadeol HV_VOLUMEN …" at bounding box center [358, 147] width 630 height 125
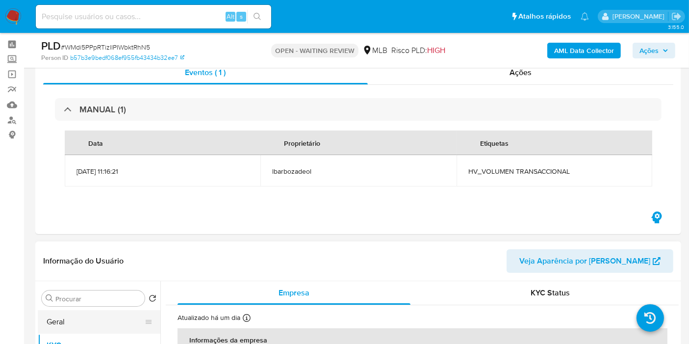
drag, startPoint x: 51, startPoint y: 340, endPoint x: 60, endPoint y: 322, distance: 19.7
click at [51, 339] on button "KYC" at bounding box center [99, 345] width 123 height 24
click at [60, 322] on button "Geral" at bounding box center [95, 322] width 115 height 24
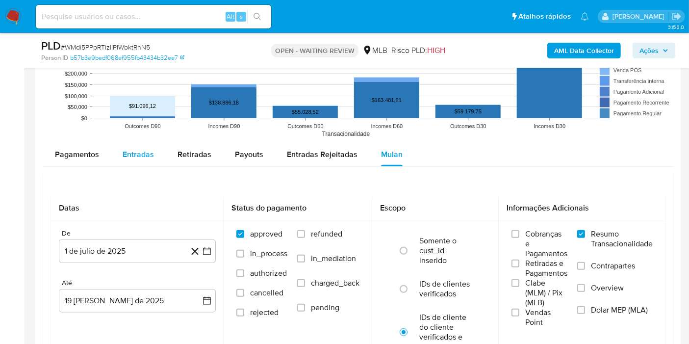
click at [148, 162] on div "Entradas" at bounding box center [138, 155] width 31 height 24
select select "10"
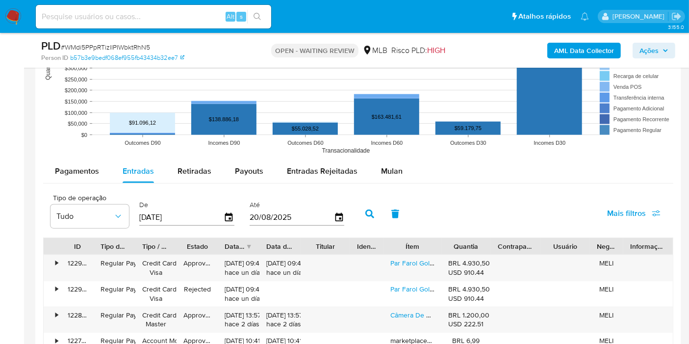
scroll to position [1016, 0]
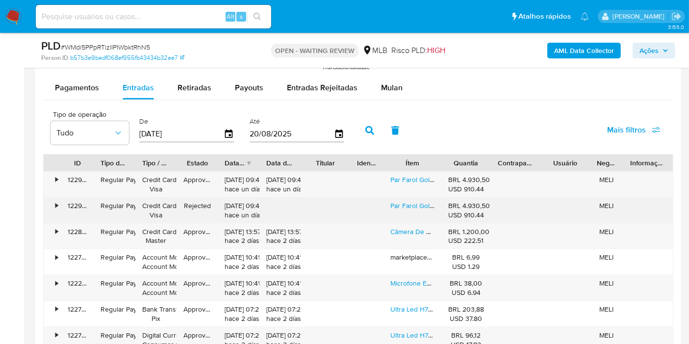
click at [463, 203] on div "BRL 4.930,50 USD 910.44" at bounding box center [466, 210] width 36 height 19
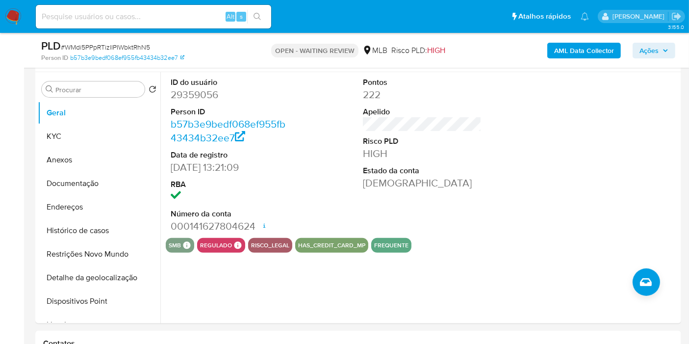
scroll to position [246, 0]
click at [121, 228] on button "Histórico de casos" at bounding box center [95, 231] width 115 height 24
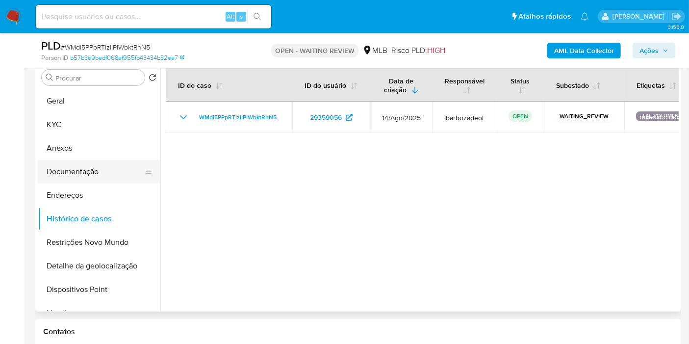
click at [101, 172] on button "Documentação" at bounding box center [95, 172] width 115 height 24
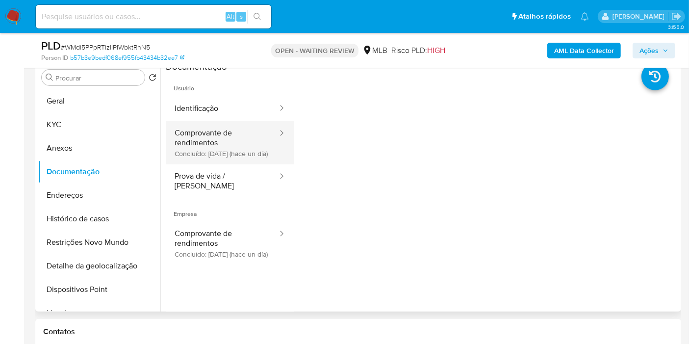
click at [214, 140] on button "Comprovante de rendimentos Concluído: [DATE] (hace un día)" at bounding box center [222, 142] width 113 height 43
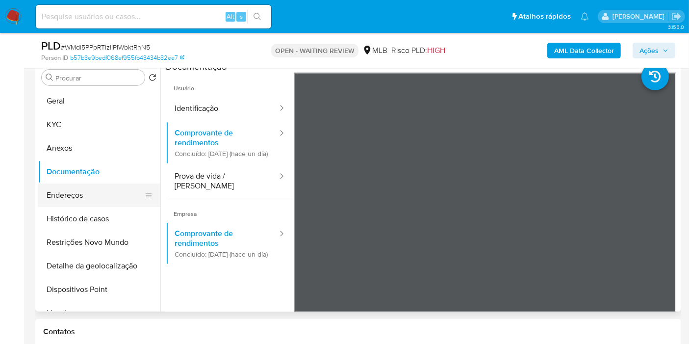
click at [102, 195] on button "Endereços" at bounding box center [95, 195] width 115 height 24
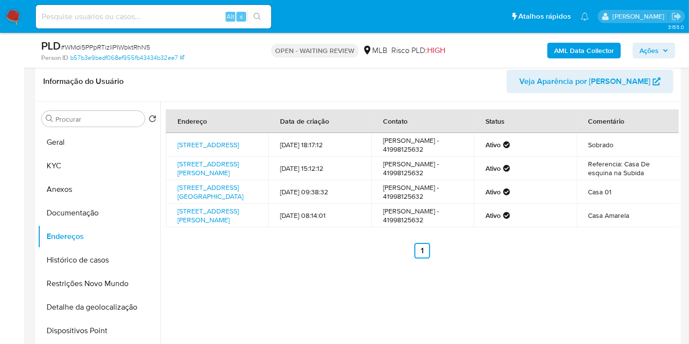
scroll to position [235, 0]
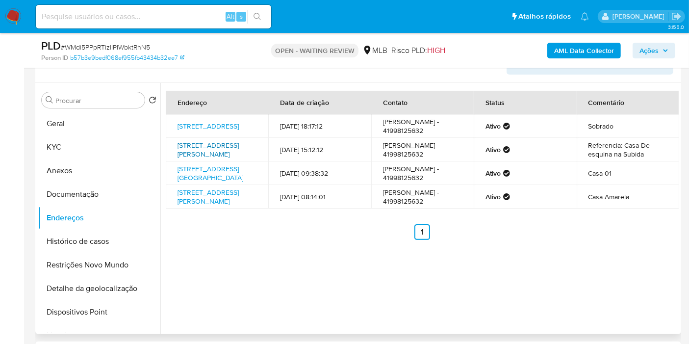
click at [203, 152] on link "[STREET_ADDRESS][PERSON_NAME]" at bounding box center [208, 149] width 61 height 19
click at [207, 179] on link "[STREET_ADDRESS][GEOGRAPHIC_DATA]" at bounding box center [211, 173] width 66 height 19
click at [209, 206] on link "[STREET_ADDRESS][PERSON_NAME]" at bounding box center [208, 196] width 61 height 19
click at [86, 131] on button "Geral" at bounding box center [99, 124] width 123 height 24
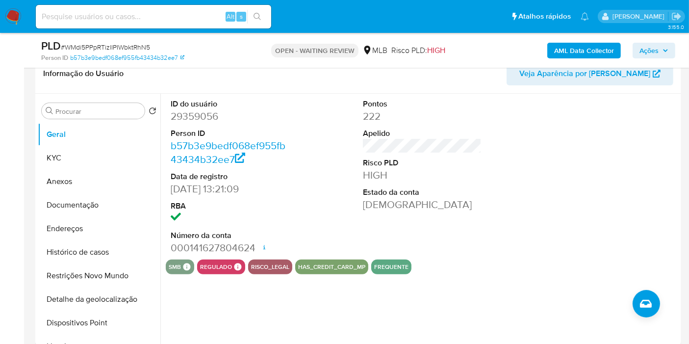
scroll to position [224, 0]
click at [131, 156] on button "KYC" at bounding box center [95, 158] width 115 height 24
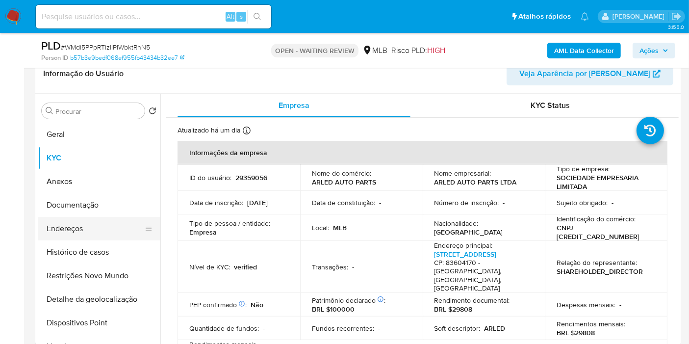
click at [97, 227] on button "Endereços" at bounding box center [95, 229] width 115 height 24
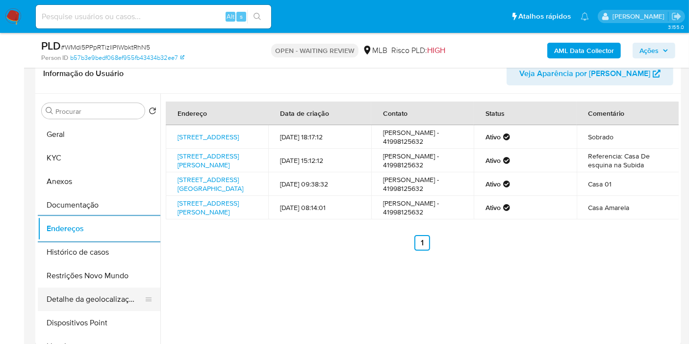
click at [122, 292] on button "Detalhe da geolocalização" at bounding box center [95, 299] width 115 height 24
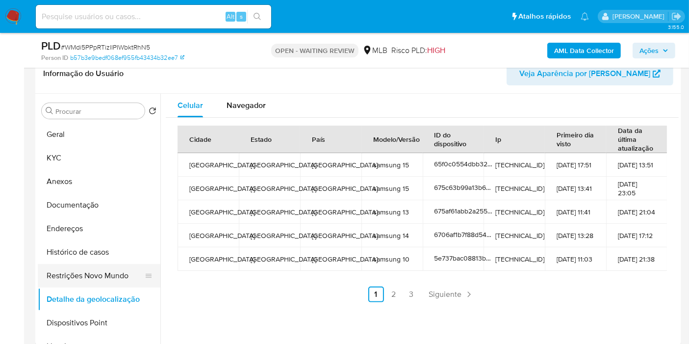
click at [101, 271] on button "Restrições Novo Mundo" at bounding box center [95, 276] width 115 height 24
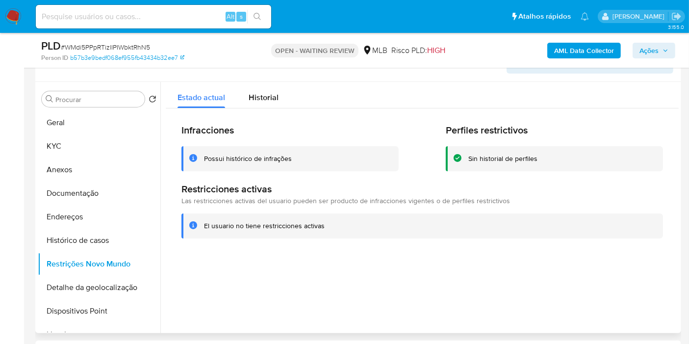
drag, startPoint x: 99, startPoint y: 308, endPoint x: 271, endPoint y: 313, distance: 172.2
click at [99, 309] on button "Dispositivos Point" at bounding box center [99, 311] width 123 height 24
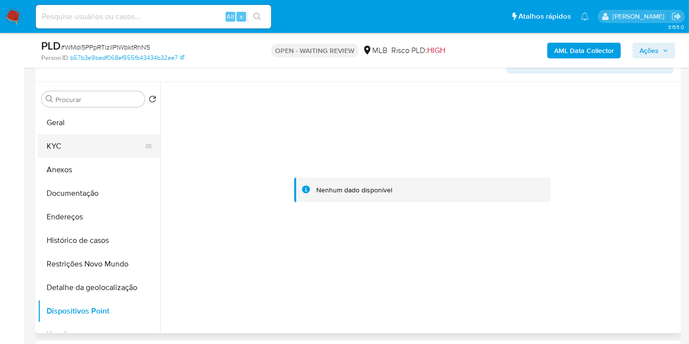
click at [72, 138] on button "KYC" at bounding box center [95, 146] width 115 height 24
